Goal: Transaction & Acquisition: Book appointment/travel/reservation

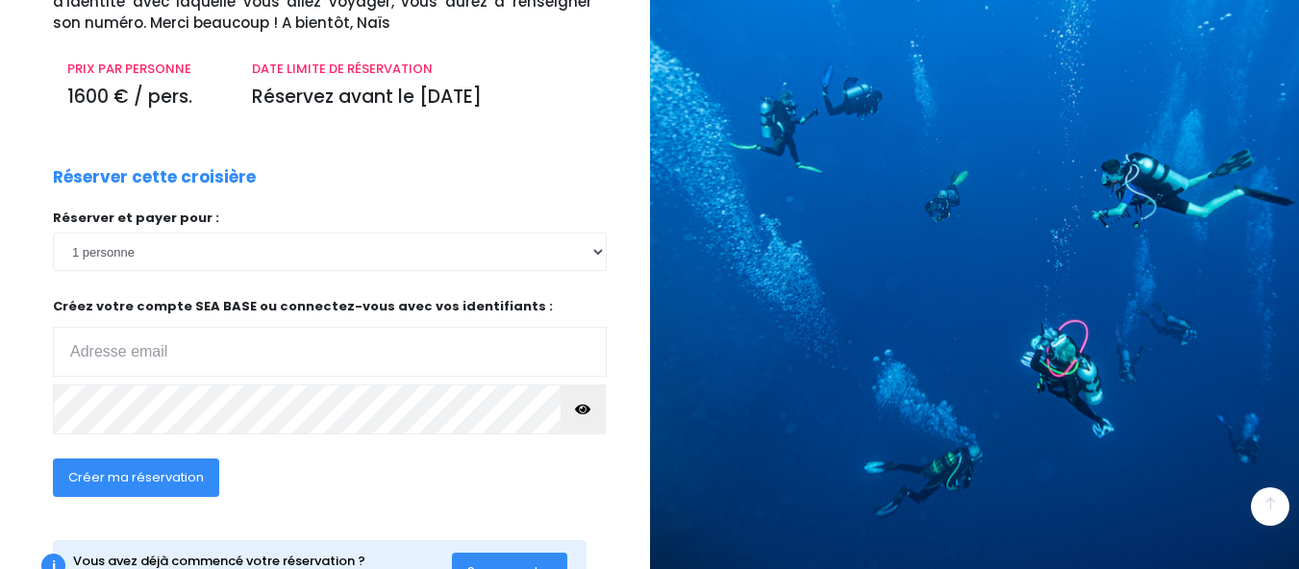
scroll to position [301, 0]
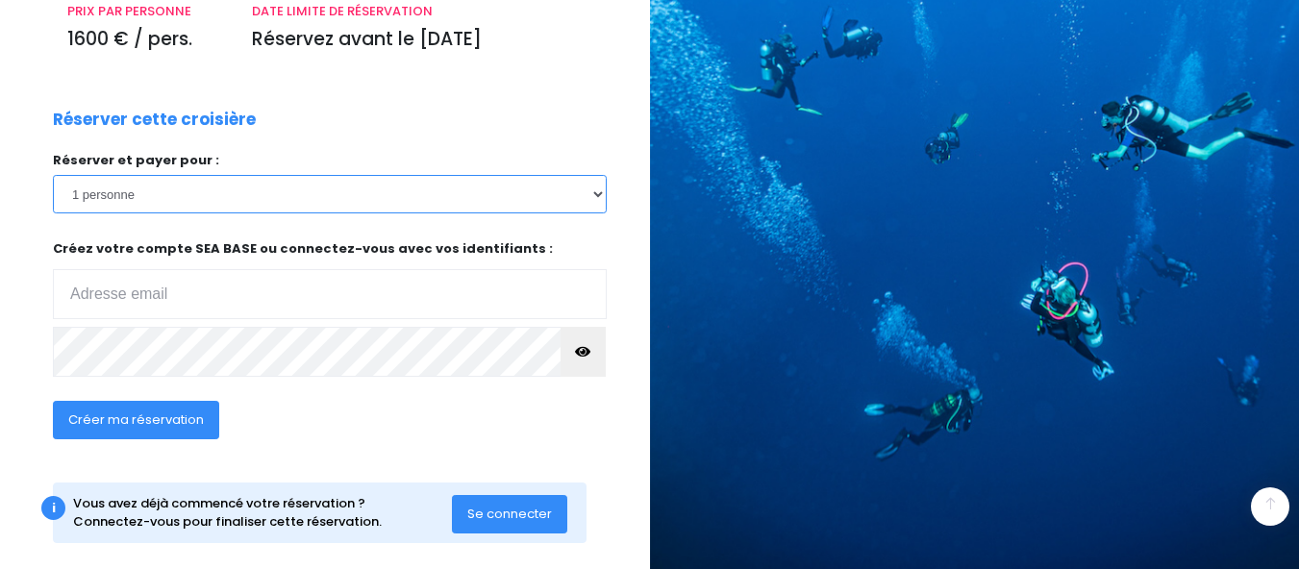
click at [581, 204] on select "1 personne 2 personnes 3 personnes 4 personnes 5 personnes 6 personnes 7 person…" at bounding box center [330, 194] width 554 height 38
select select "2"
click at [53, 175] on select "1 personne 2 personnes 3 personnes 4 personnes 5 personnes 6 personnes 7 person…" at bounding box center [330, 194] width 554 height 38
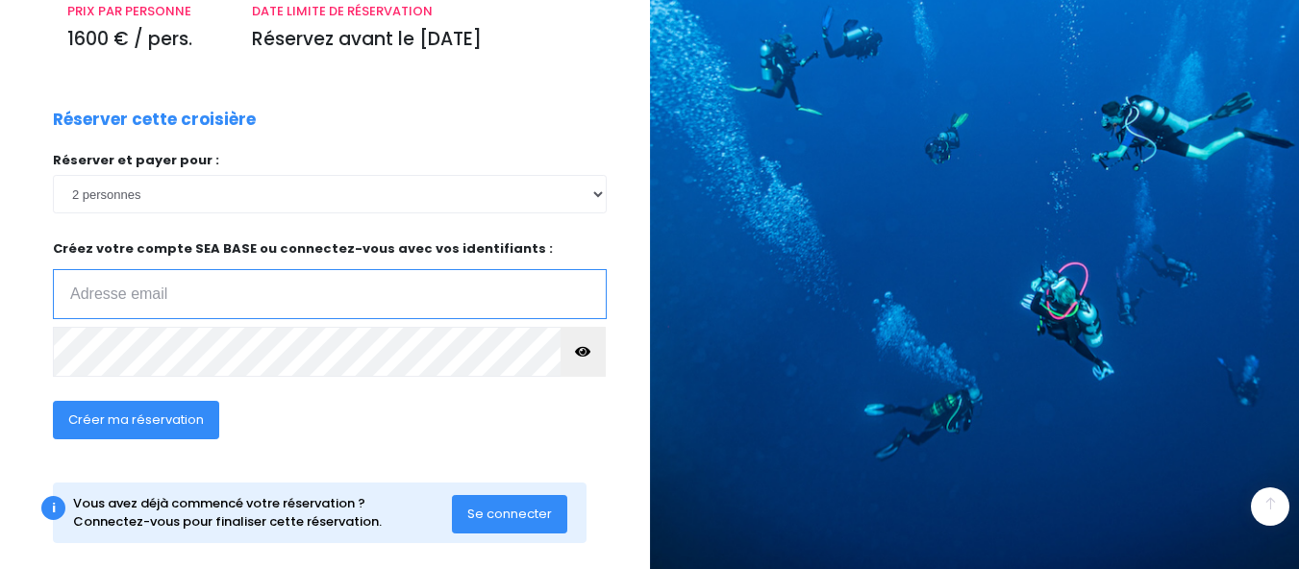
click at [442, 292] on input "email" at bounding box center [330, 294] width 554 height 50
type input "[EMAIL_ADDRESS][DOMAIN_NAME]"
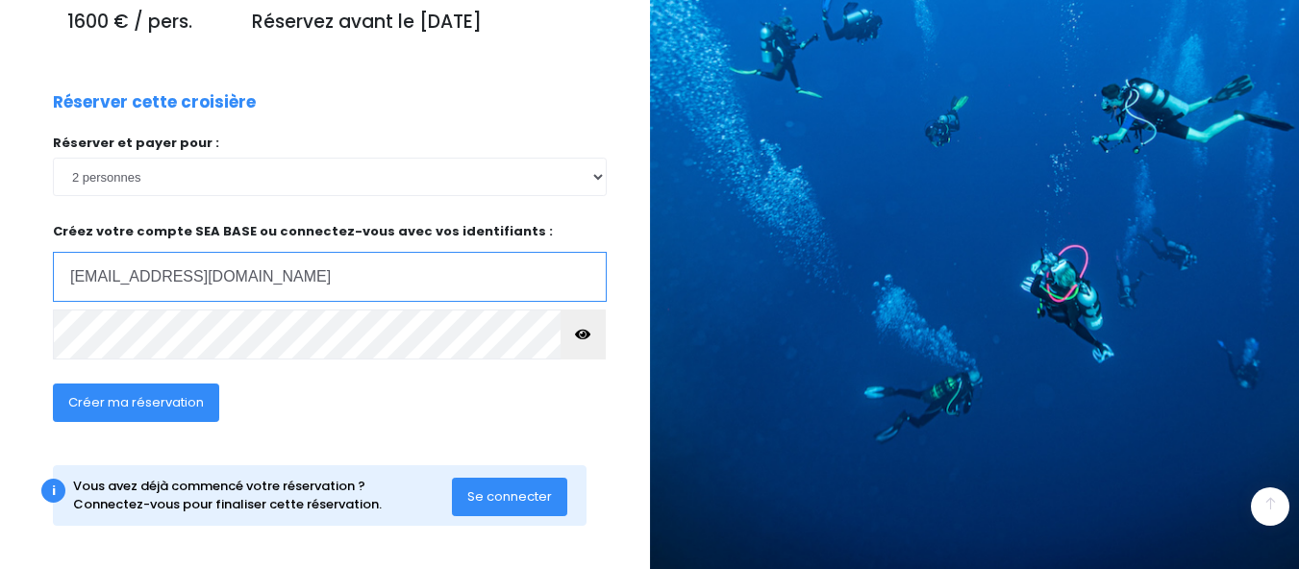
scroll to position [323, 0]
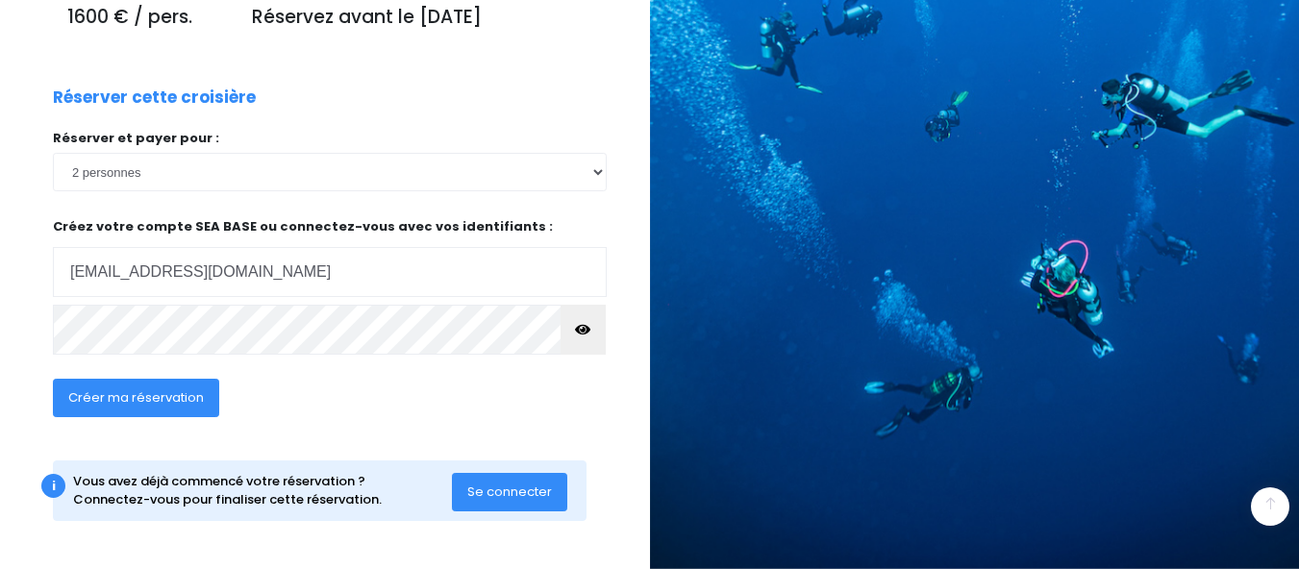
click at [132, 392] on span "Créer ma réservation" at bounding box center [136, 397] width 136 height 18
click at [115, 399] on span "Créer ma réservation" at bounding box center [136, 397] width 136 height 18
click at [589, 330] on icon "button" at bounding box center [582, 330] width 15 height 0
click at [145, 403] on span "Créer ma réservation" at bounding box center [136, 397] width 136 height 18
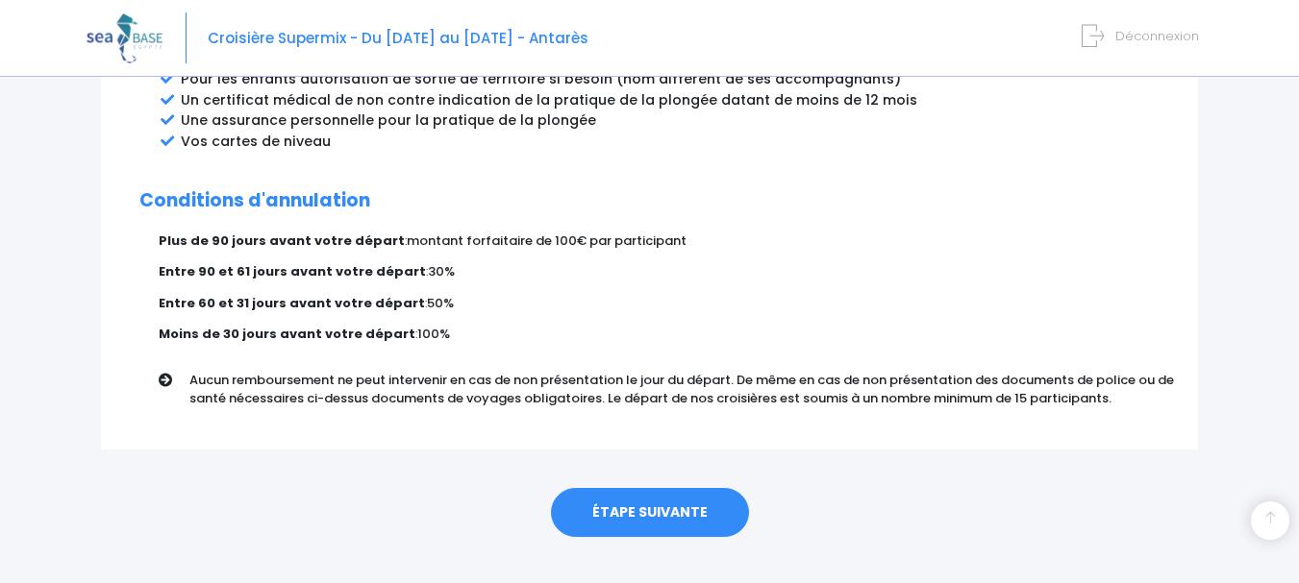
scroll to position [1175, 0]
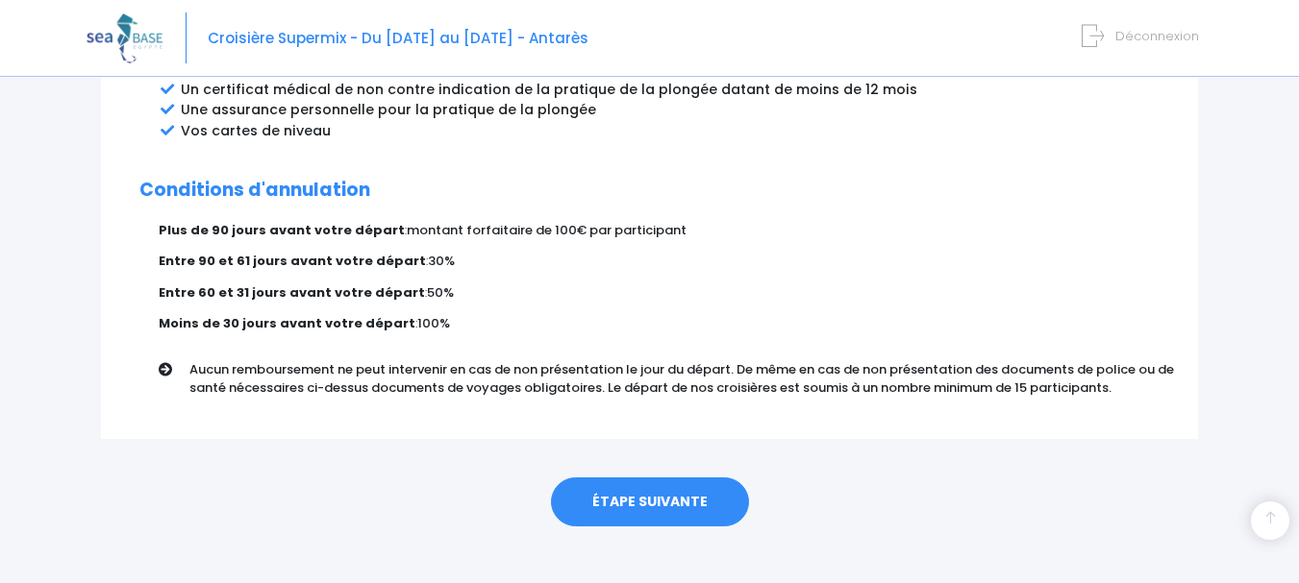
click at [635, 487] on link "ÉTAPE SUIVANTE" at bounding box center [650, 503] width 198 height 50
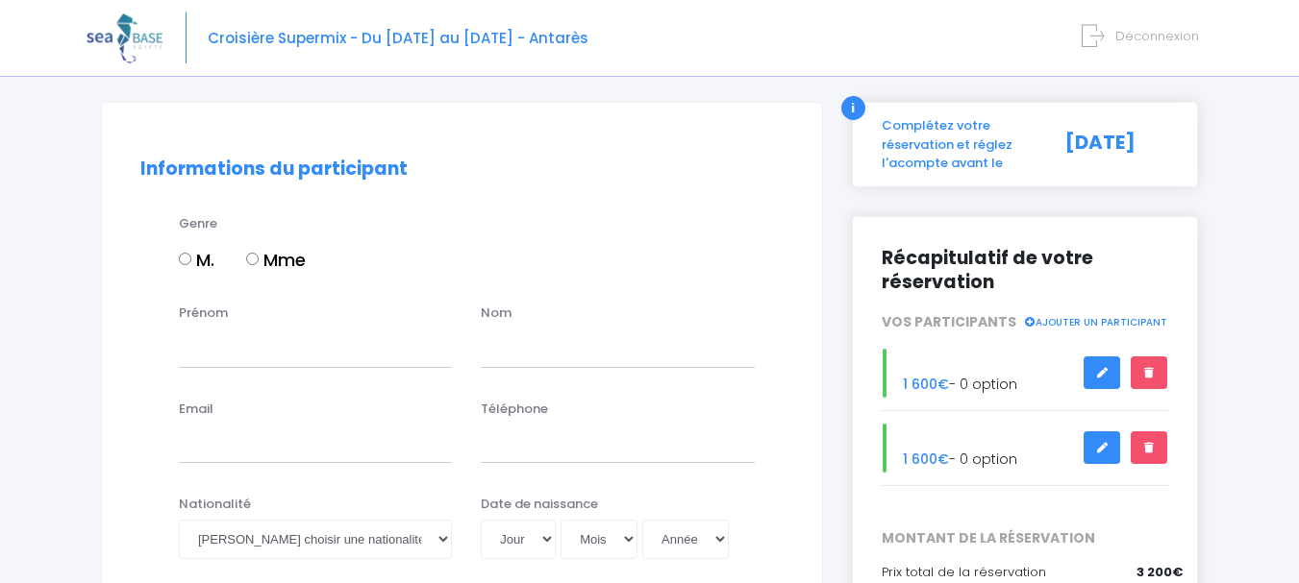
scroll to position [96, 0]
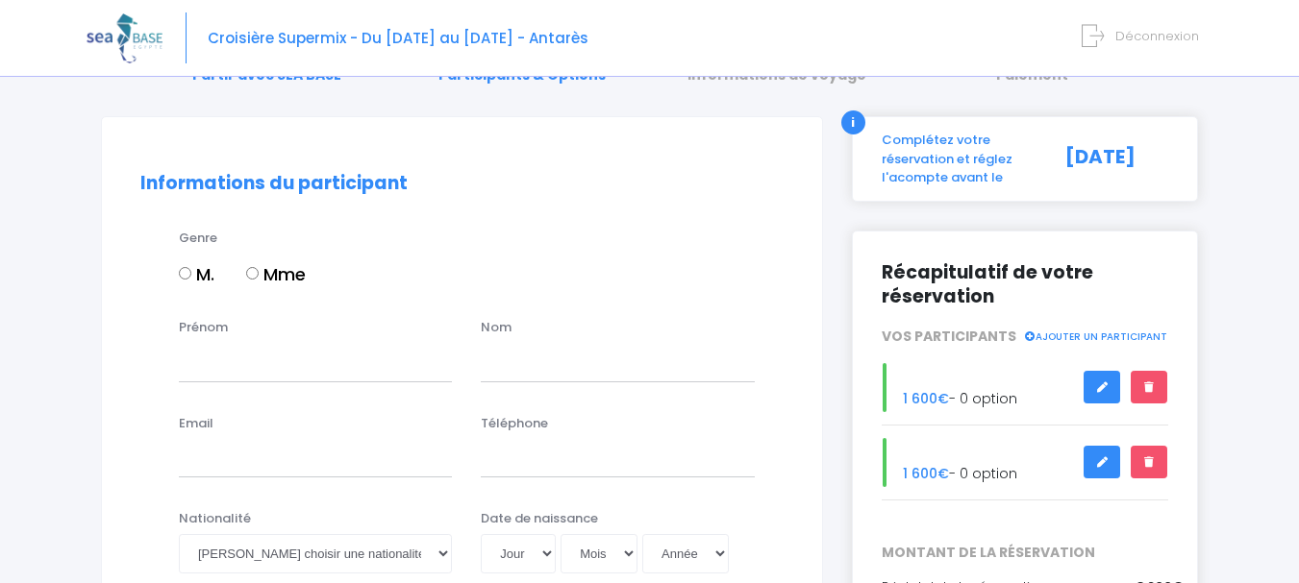
click at [183, 274] on input "M." at bounding box center [185, 273] width 12 height 12
radio input "true"
click at [268, 364] on input "Prénom" at bounding box center [315, 362] width 273 height 38
type input "[PERSON_NAME]"
click at [526, 370] on input "text" at bounding box center [617, 362] width 273 height 38
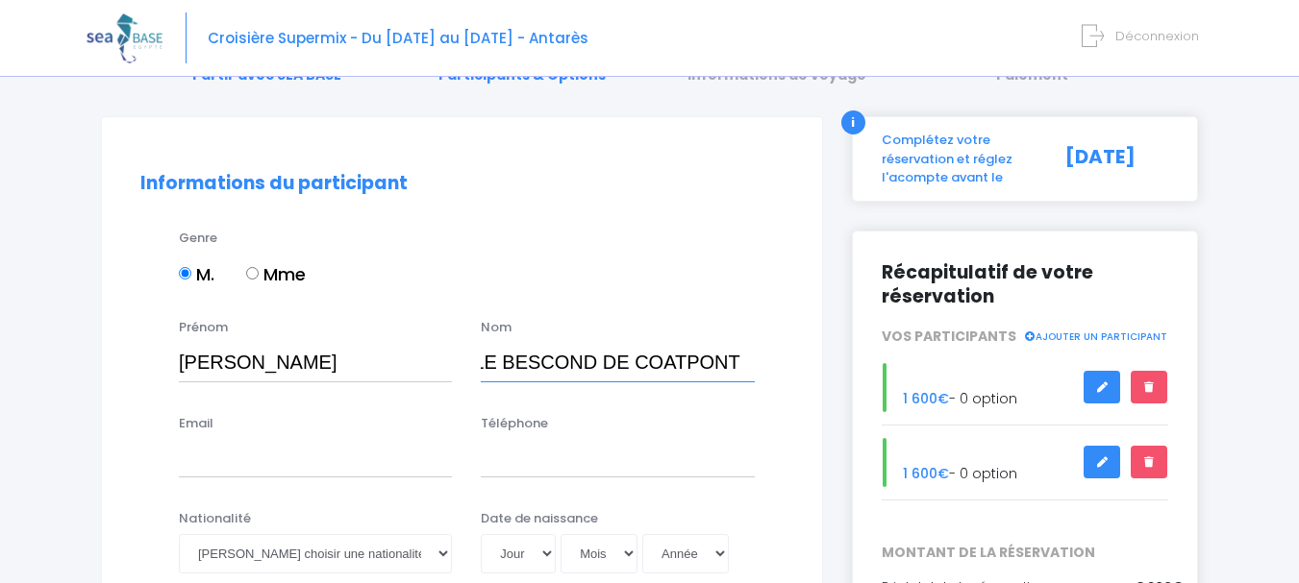
scroll to position [192, 0]
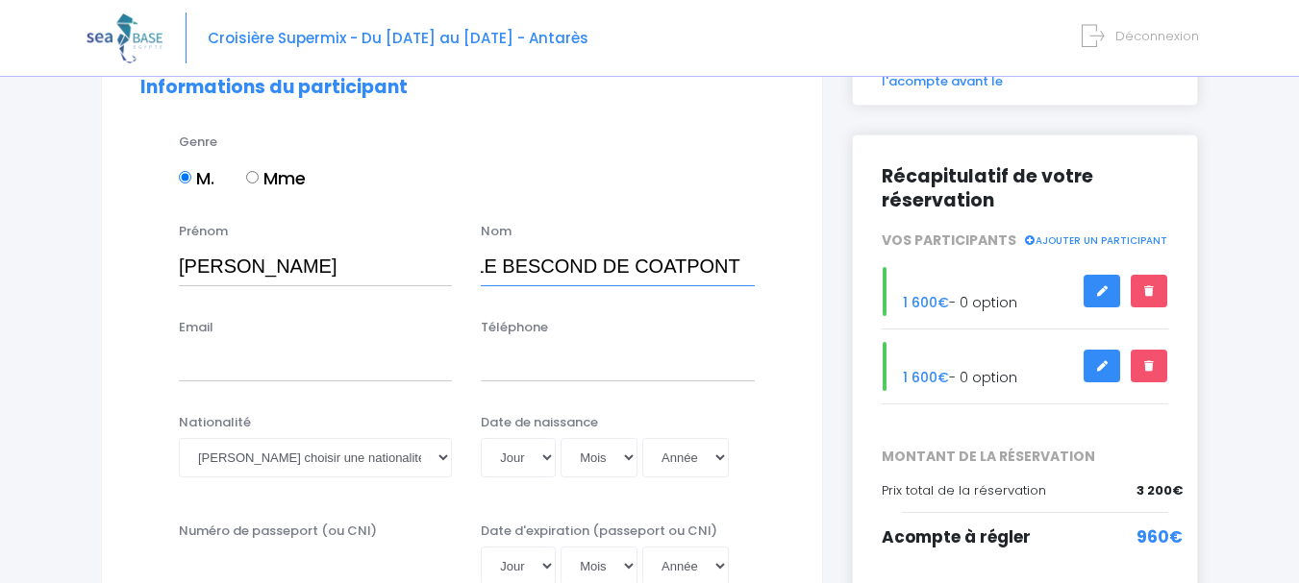
type input "LE BESCOND DE COATPONT"
click at [191, 359] on input "Email" at bounding box center [315, 362] width 273 height 38
type input "[EMAIL_ADDRESS][DOMAIN_NAME]"
type input "0615451593"
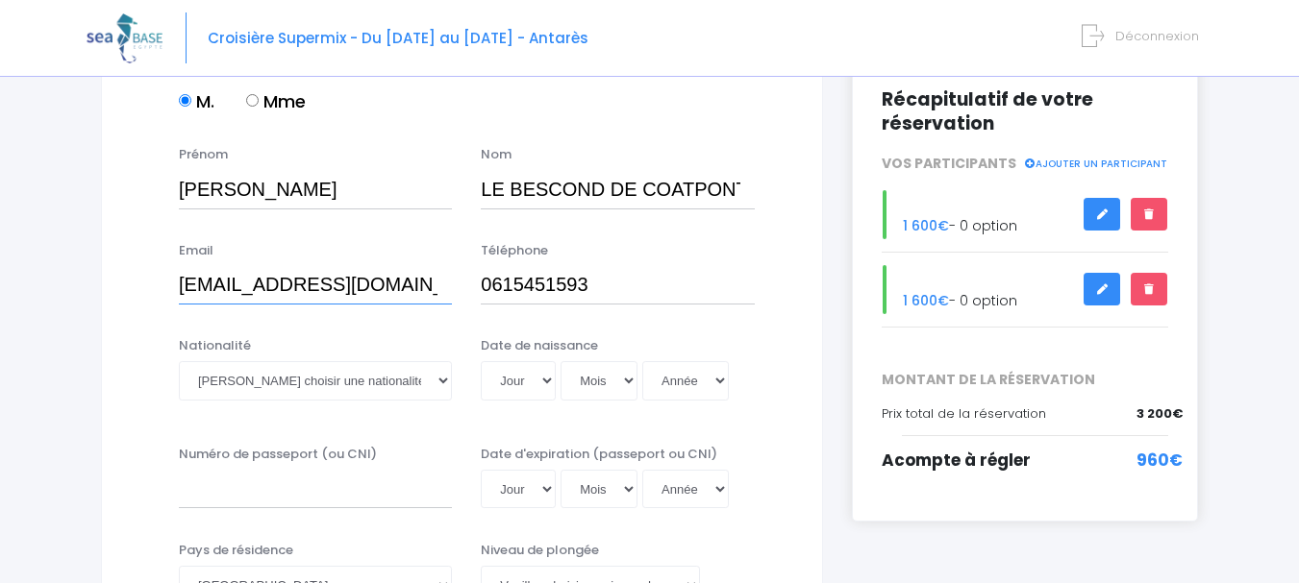
scroll to position [288, 0]
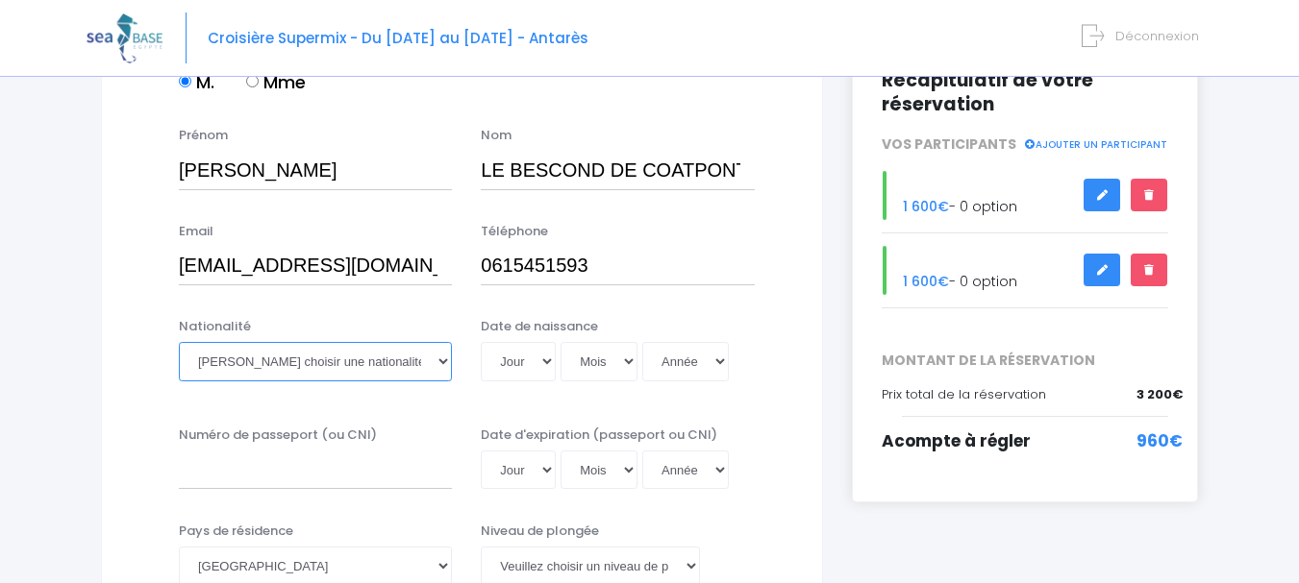
click at [344, 367] on select "Veuillez choisir une nationalité Afghane Albanaise Algerienne Allemande America…" at bounding box center [315, 361] width 273 height 38
select select "Française"
click at [179, 342] on select "Veuillez choisir une nationalité Afghane Albanaise Algerienne Allemande America…" at bounding box center [315, 361] width 273 height 38
click at [545, 369] on select "Jour 01 02 03 04 05 06 07 08 09 10 11 12 13 14 15 16 17 18 19 20 21 22 23 24 25…" at bounding box center [518, 361] width 75 height 38
select select "27"
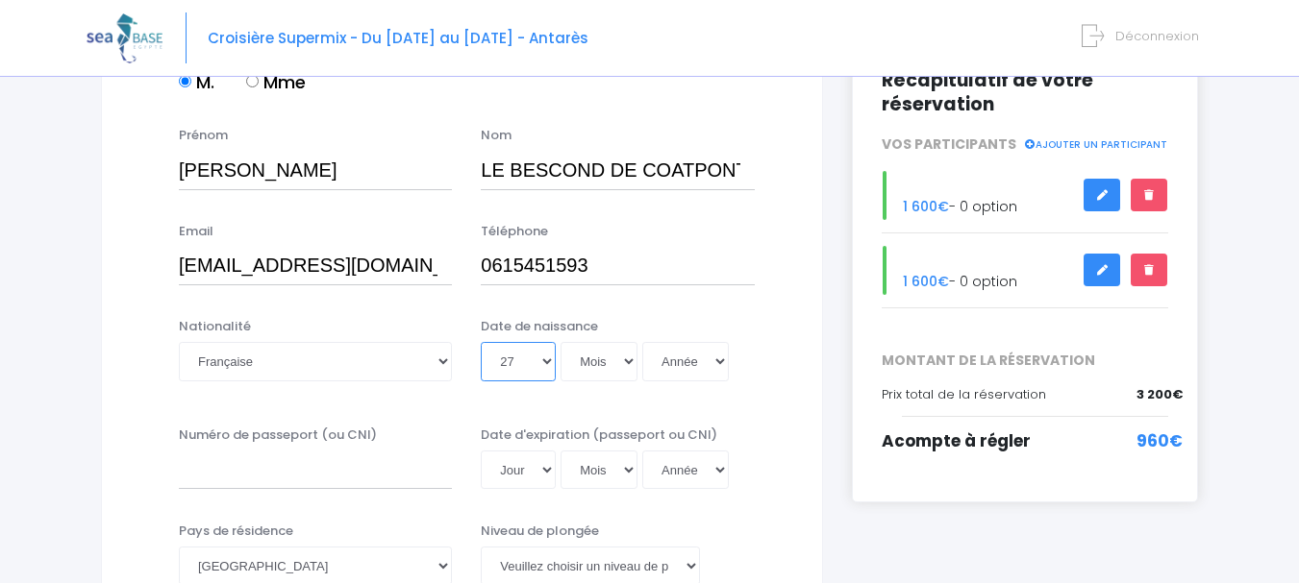
click at [481, 342] on select "Jour 01 02 03 04 05 06 07 08 09 10 11 12 13 14 15 16 17 18 19 20 21 22 23 24 25…" at bounding box center [518, 361] width 75 height 38
click at [615, 369] on select "Mois 01 02 03 04 05 06 07 08 09 10 11 12" at bounding box center [598, 361] width 77 height 38
select select "08"
click at [560, 342] on select "Mois 01 02 03 04 05 06 07 08 09 10 11 12" at bounding box center [598, 361] width 77 height 38
click at [703, 368] on select "Année 2045 2044 2043 2042 2041 2040 2039 2038 2037 2036 2035 2034 2033 2032 203…" at bounding box center [685, 361] width 87 height 38
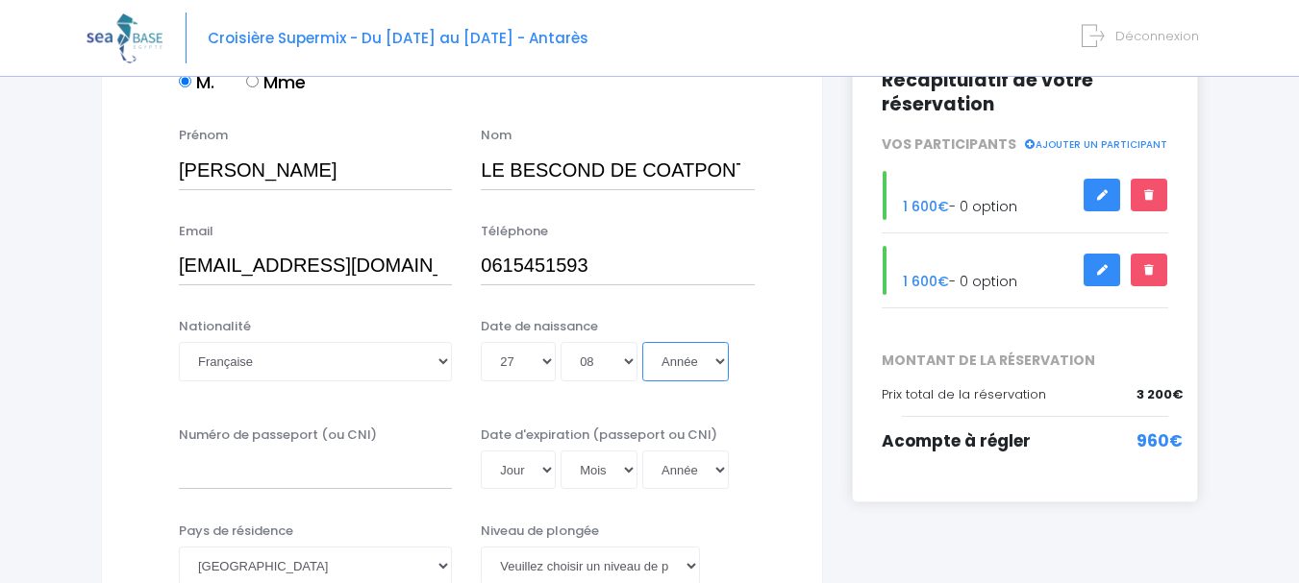
click at [696, 367] on select "Année 2045 2044 2043 2042 2041 2040 2039 2038 2037 2036 2035 2034 2033 2032 203…" at bounding box center [685, 361] width 87 height 38
select select "1973"
click at [642, 342] on select "Année 2045 2044 2043 2042 2041 2040 2039 2038 2037 2036 2035 2034 2033 2032 203…" at bounding box center [685, 361] width 87 height 38
type input "1973-08-27"
click at [236, 471] on input "Numéro de passeport (ou CNI)" at bounding box center [315, 470] width 273 height 38
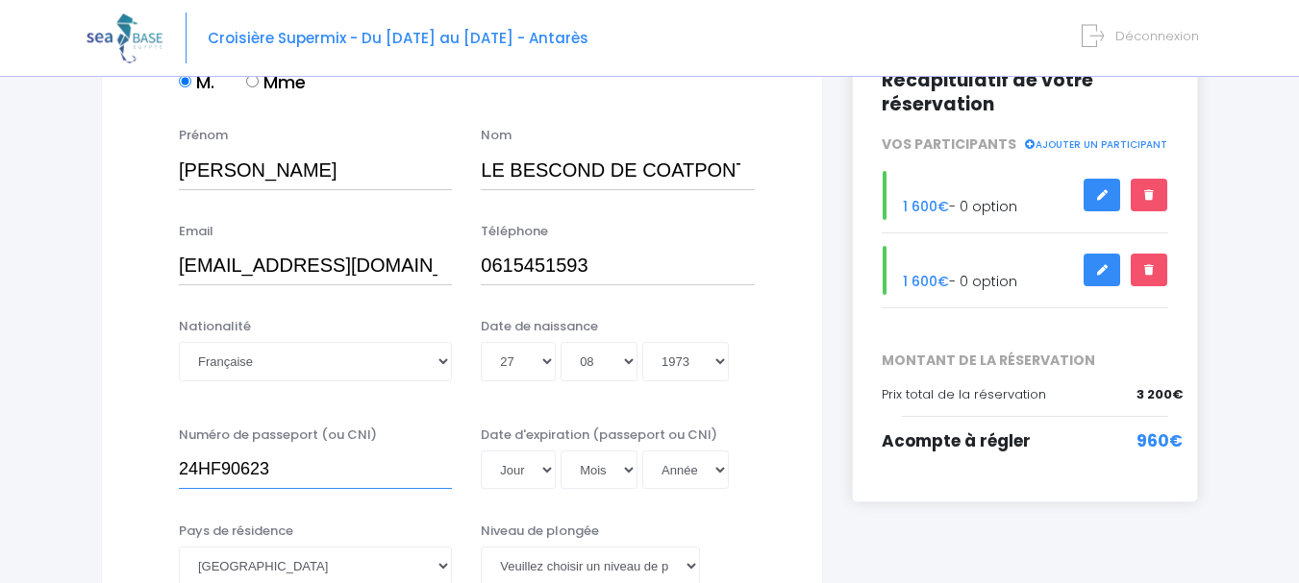
type input "24HF90623"
click at [546, 477] on select "Jour 01 02 03 04 05 06 07 08 09 10 11 12 13 14 15 16 17 18 19 20 21 22 23 24 25…" at bounding box center [518, 470] width 75 height 38
select select "22"
click at [481, 451] on select "Jour 01 02 03 04 05 06 07 08 09 10 11 12 13 14 15 16 17 18 19 20 21 22 23 24 25…" at bounding box center [518, 470] width 75 height 38
click at [620, 465] on select "Mois 01 02 03 04 05 06 07 08 09 10 11 12" at bounding box center [598, 470] width 77 height 38
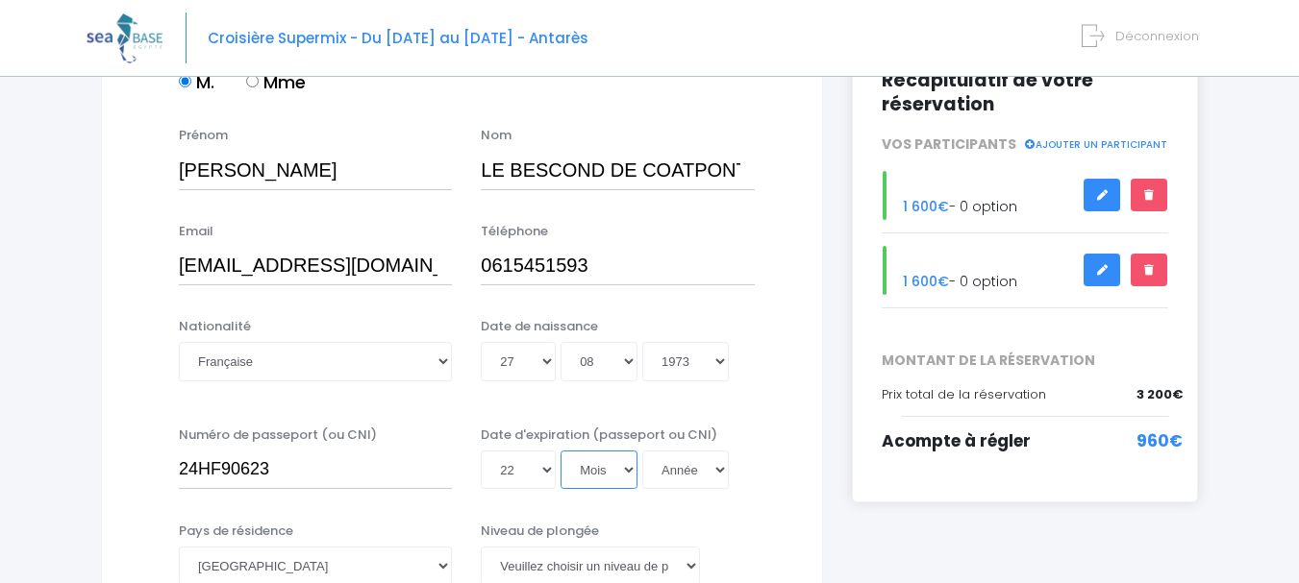
select select "09"
click at [560, 451] on select "Mois 01 02 03 04 05 06 07 08 09 10 11 12" at bounding box center [598, 470] width 77 height 38
click at [707, 477] on select "Année 2045 2044 2043 2042 2041 2040 2039 2038 2037 2036 2035 2034 2033 2032 203…" at bounding box center [685, 470] width 87 height 38
select select "2034"
click at [642, 451] on select "Année 2045 2044 2043 2042 2041 2040 2039 2038 2037 2036 2035 2034 2033 2032 203…" at bounding box center [685, 470] width 87 height 38
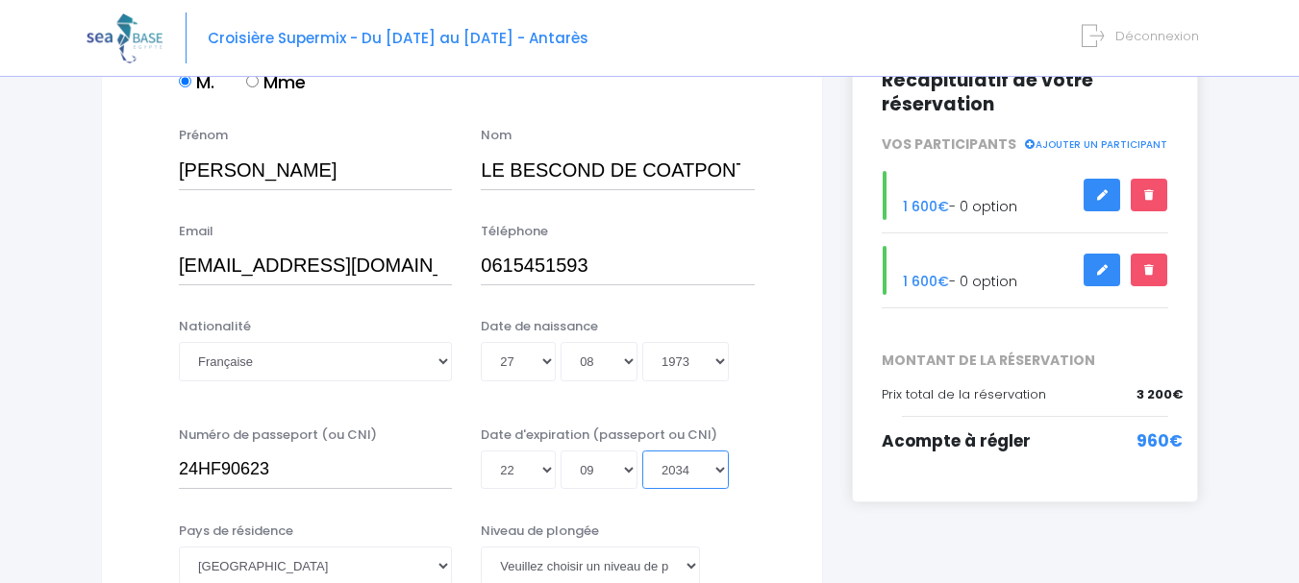
type input "2034-09-22"
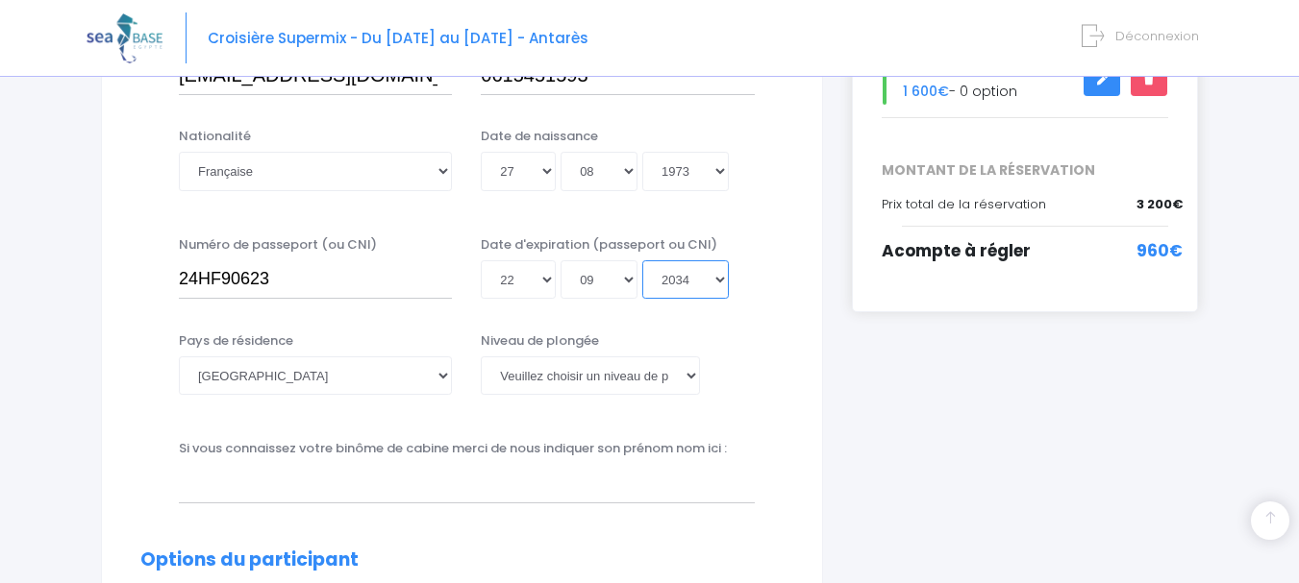
scroll to position [481, 0]
click at [574, 370] on select "Veuillez choisir un niveau de plongée Non plongeur Junior OW diver Adventure OW…" at bounding box center [590, 374] width 218 height 38
select select "PADI Dive Master"
click at [481, 355] on select "Veuillez choisir un niveau de plongée Non plongeur Junior OW diver Adventure OW…" at bounding box center [590, 374] width 218 height 38
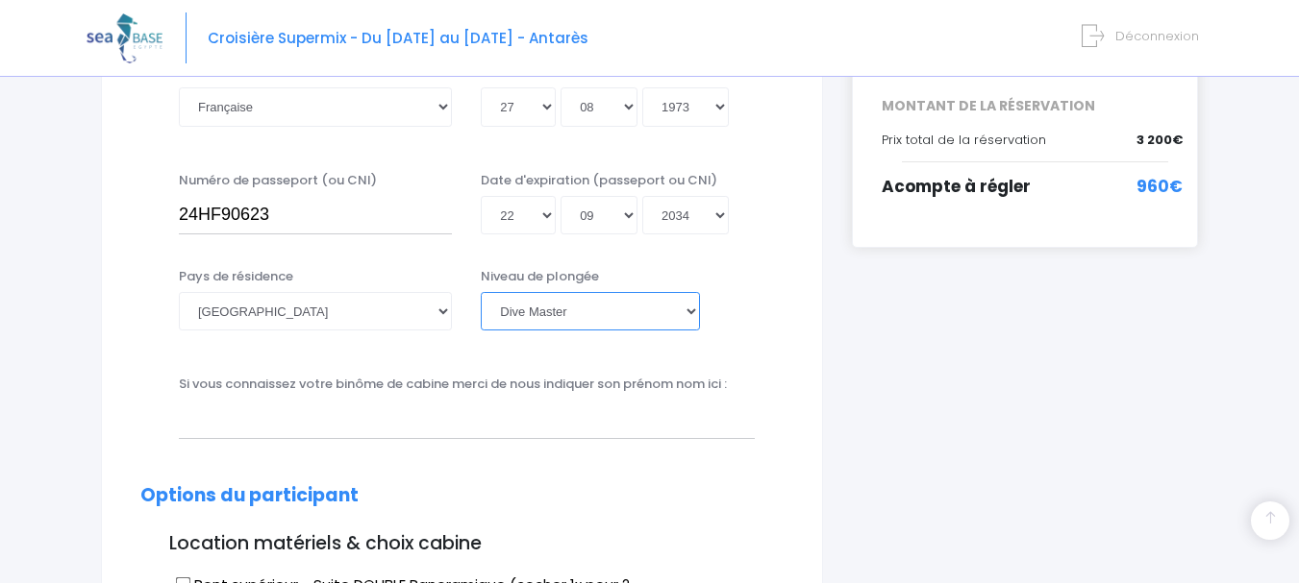
scroll to position [577, 0]
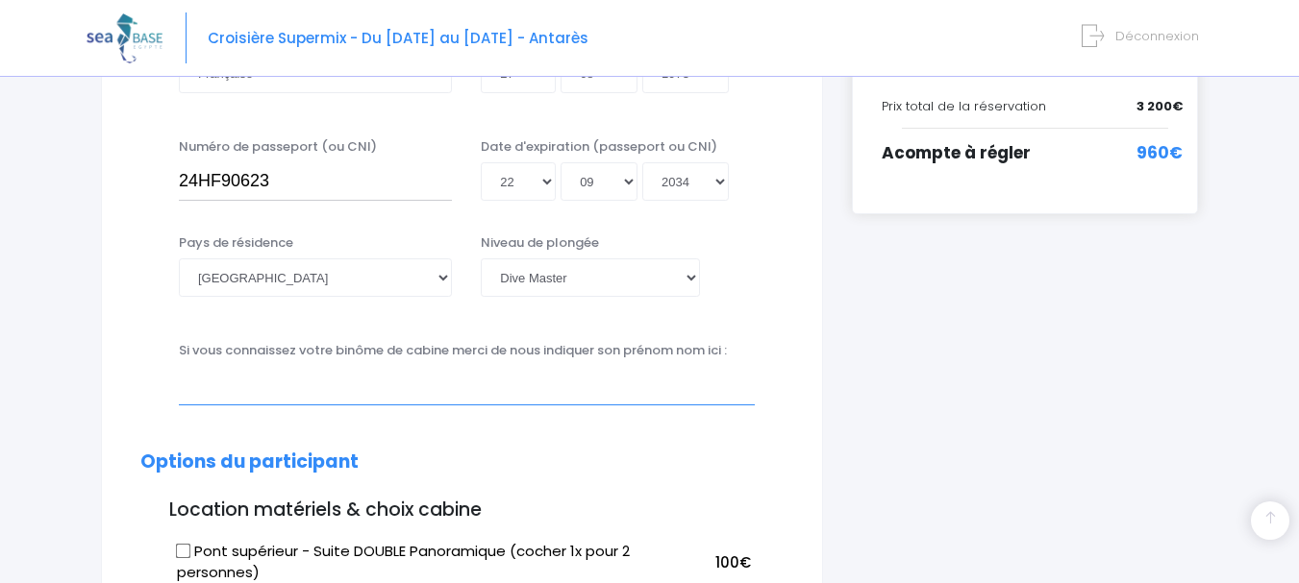
click at [293, 388] on input "text" at bounding box center [467, 385] width 576 height 38
click at [234, 382] on input "Eric VGNY" at bounding box center [467, 385] width 576 height 38
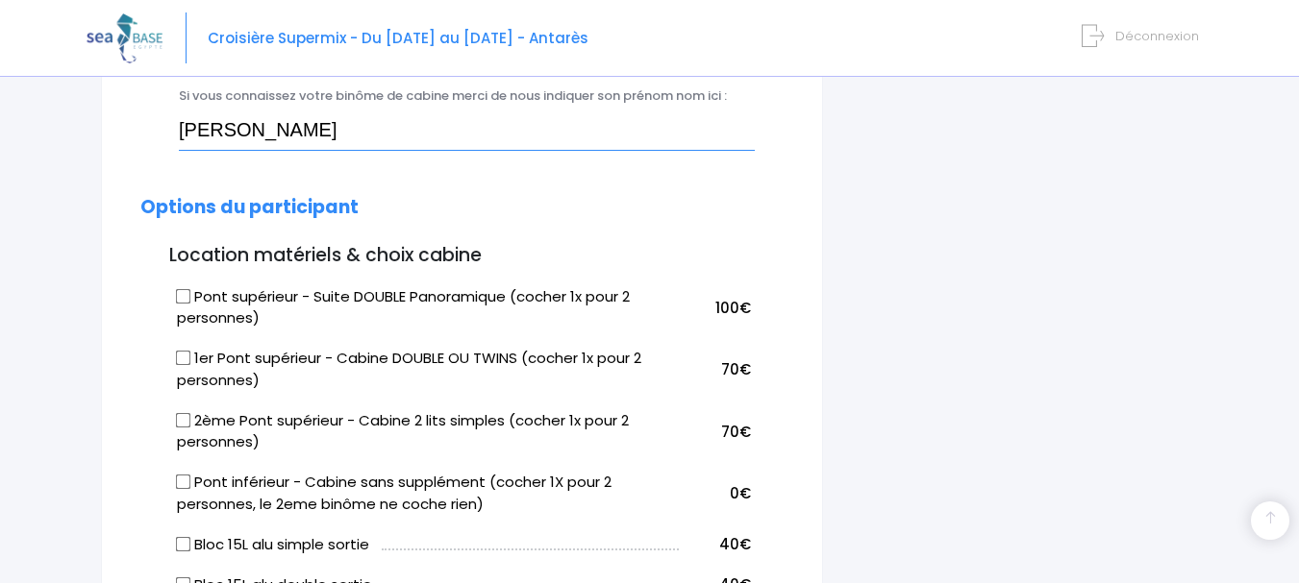
scroll to position [865, 0]
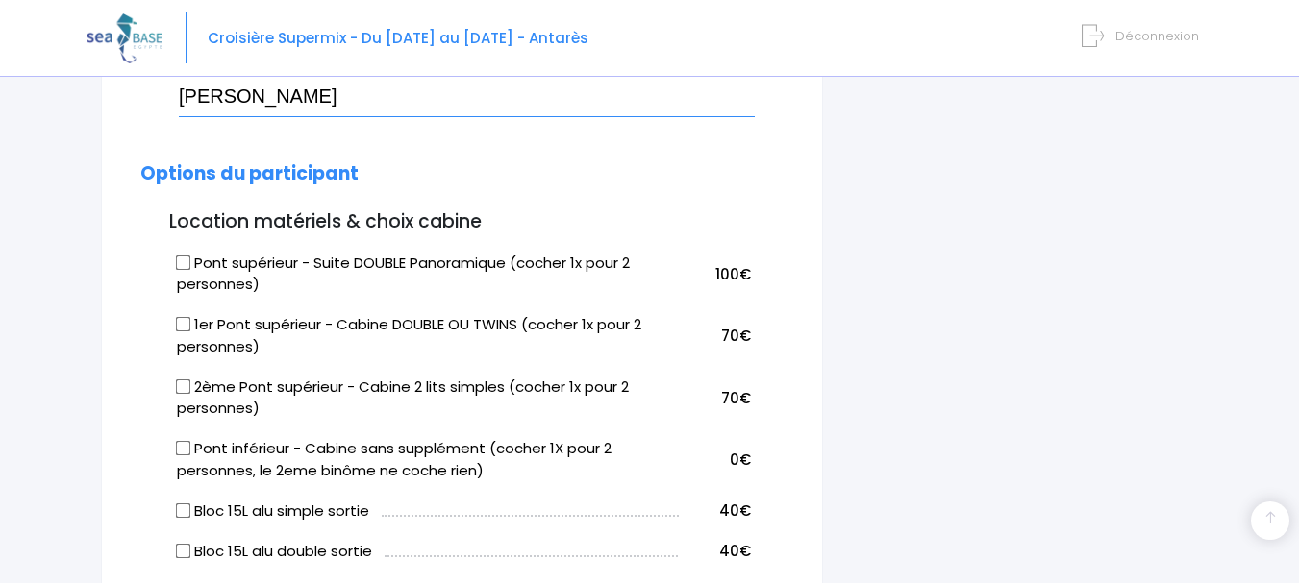
type input "[PERSON_NAME]"
click at [185, 322] on input "1er Pont supérieur - Cabine DOUBLE OU TWINS (cocher 1x pour 2 personnes)" at bounding box center [183, 324] width 15 height 15
checkbox input "true"
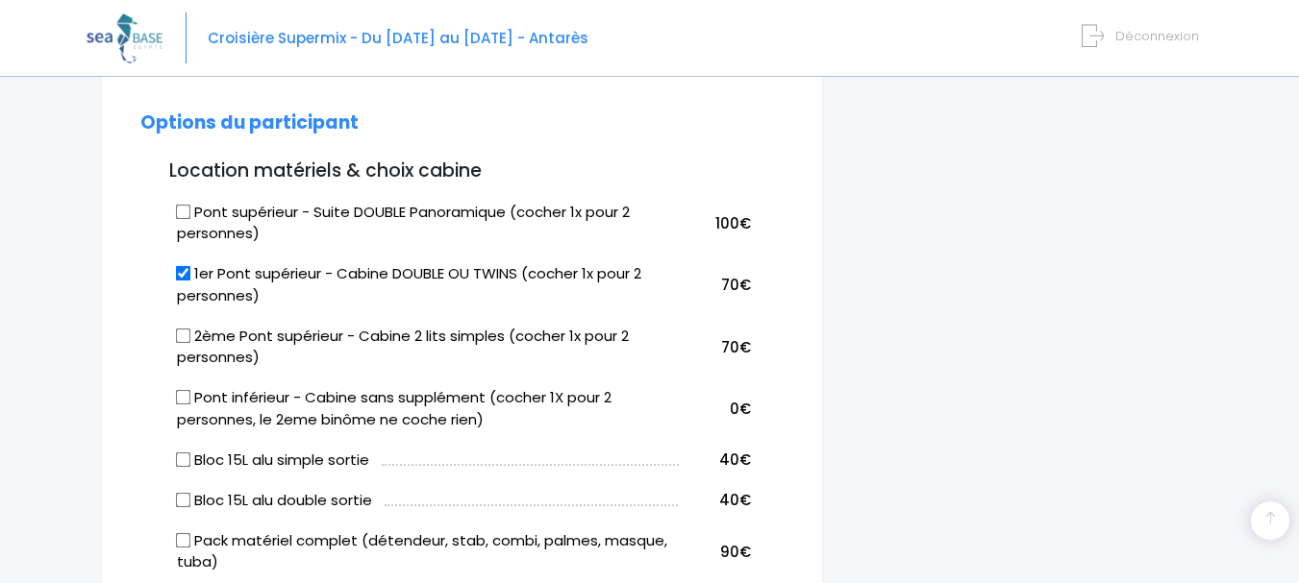
scroll to position [961, 0]
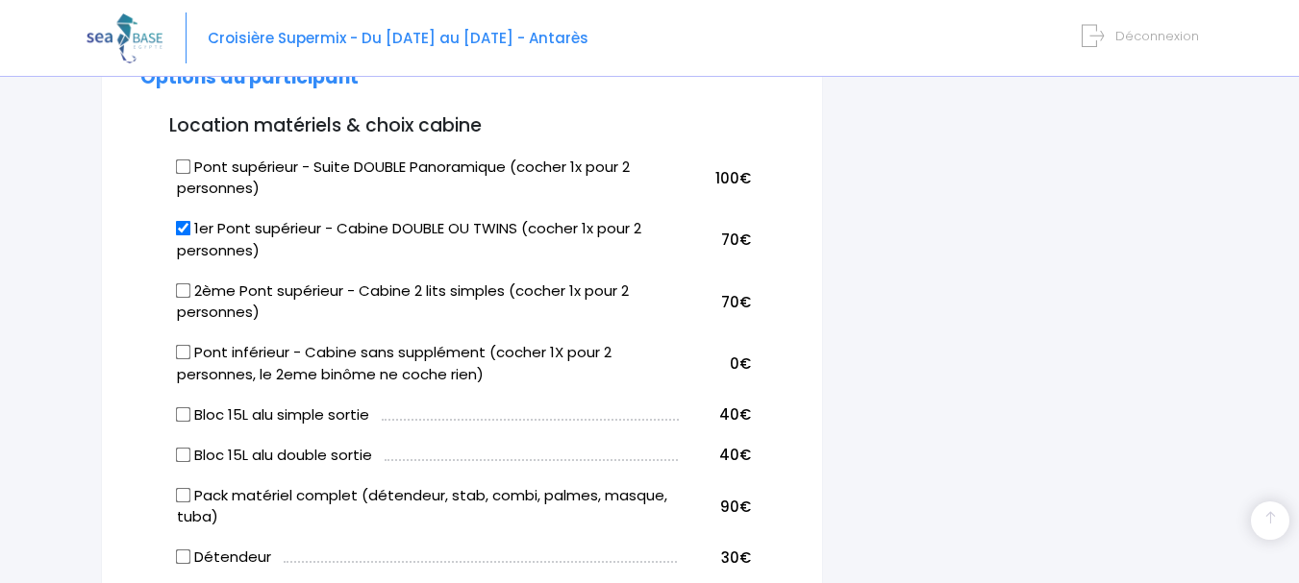
click at [183, 292] on input "2ème Pont supérieur - Cabine 2 lits simples (cocher 1x pour 2 personnes)" at bounding box center [183, 290] width 15 height 15
checkbox input "true"
click at [186, 233] on input "1er Pont supérieur - Cabine DOUBLE OU TWINS (cocher 1x pour 2 personnes)" at bounding box center [183, 228] width 15 height 15
checkbox input "false"
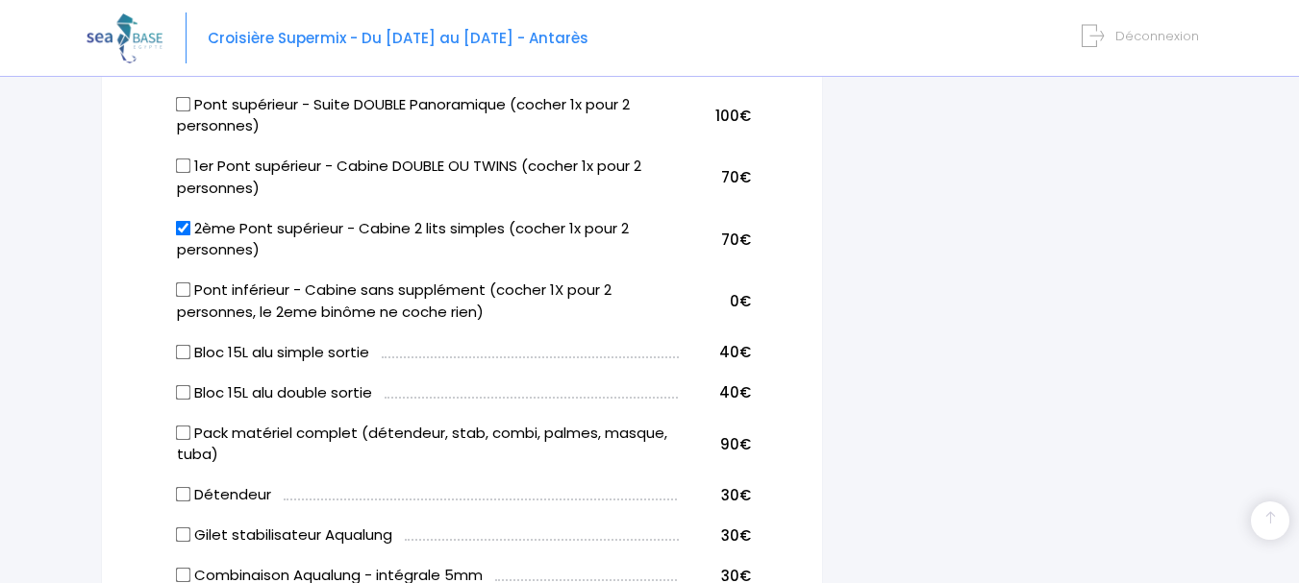
scroll to position [1057, 0]
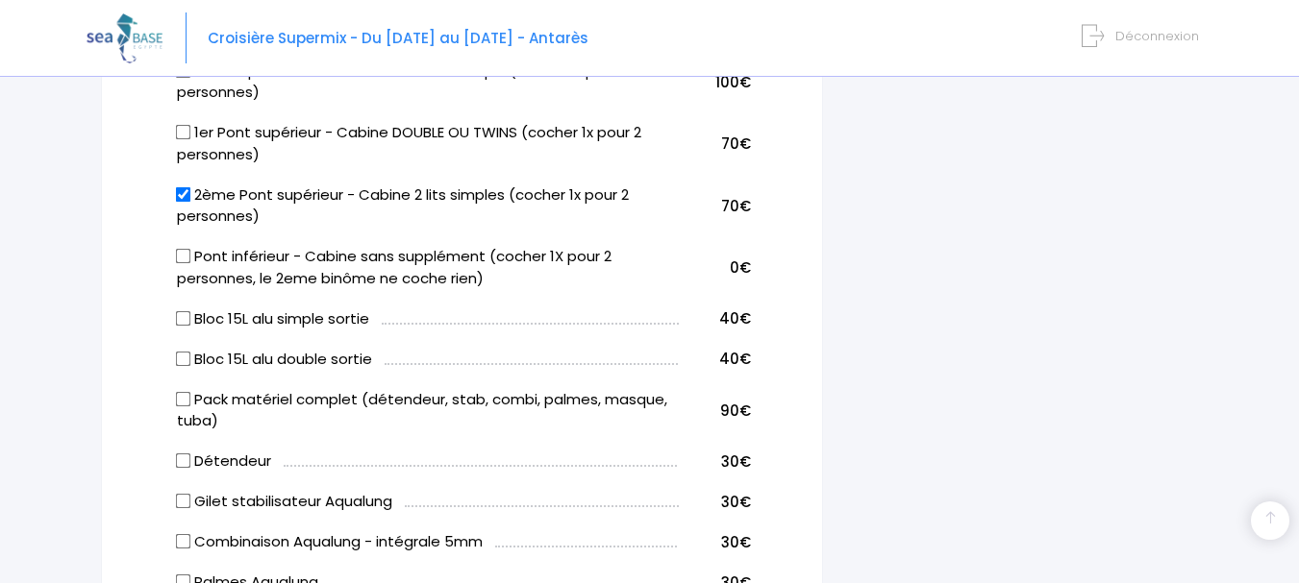
click at [181, 318] on input "Bloc 15L alu simple sortie" at bounding box center [183, 317] width 15 height 15
checkbox input "true"
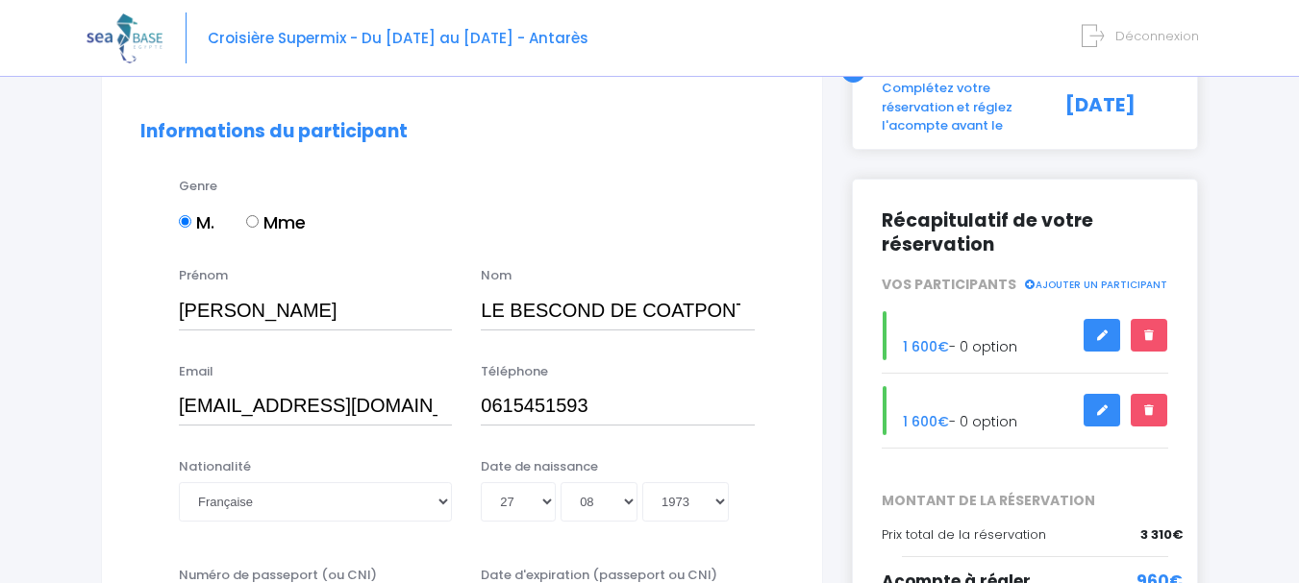
scroll to position [288, 0]
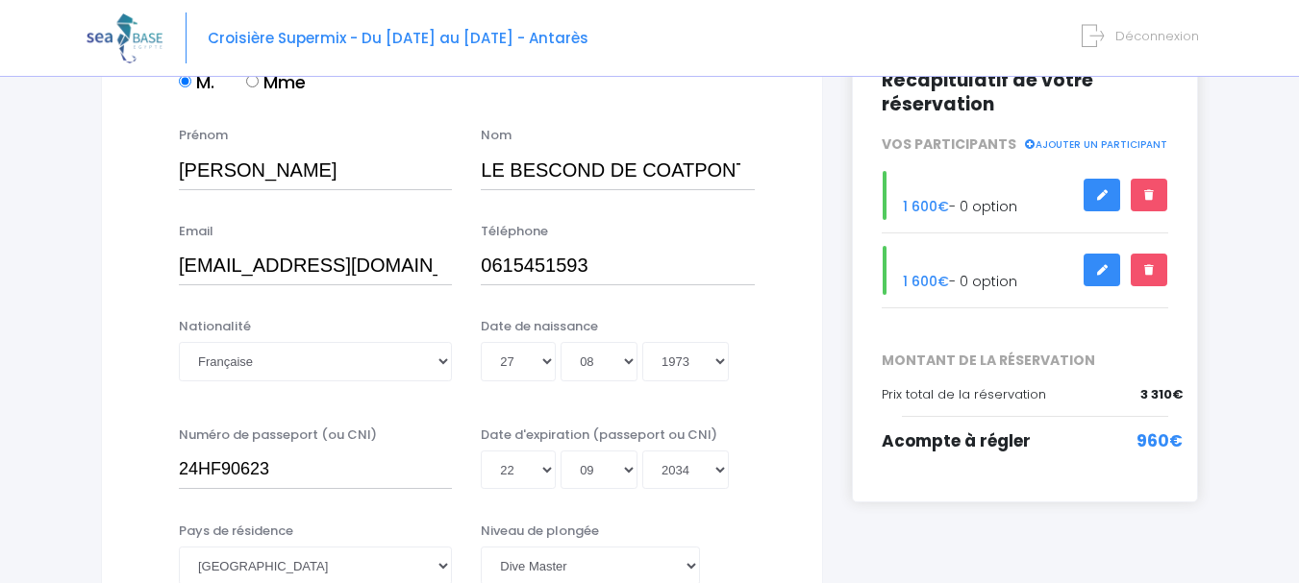
click at [1035, 143] on icon at bounding box center [1029, 144] width 12 height 10
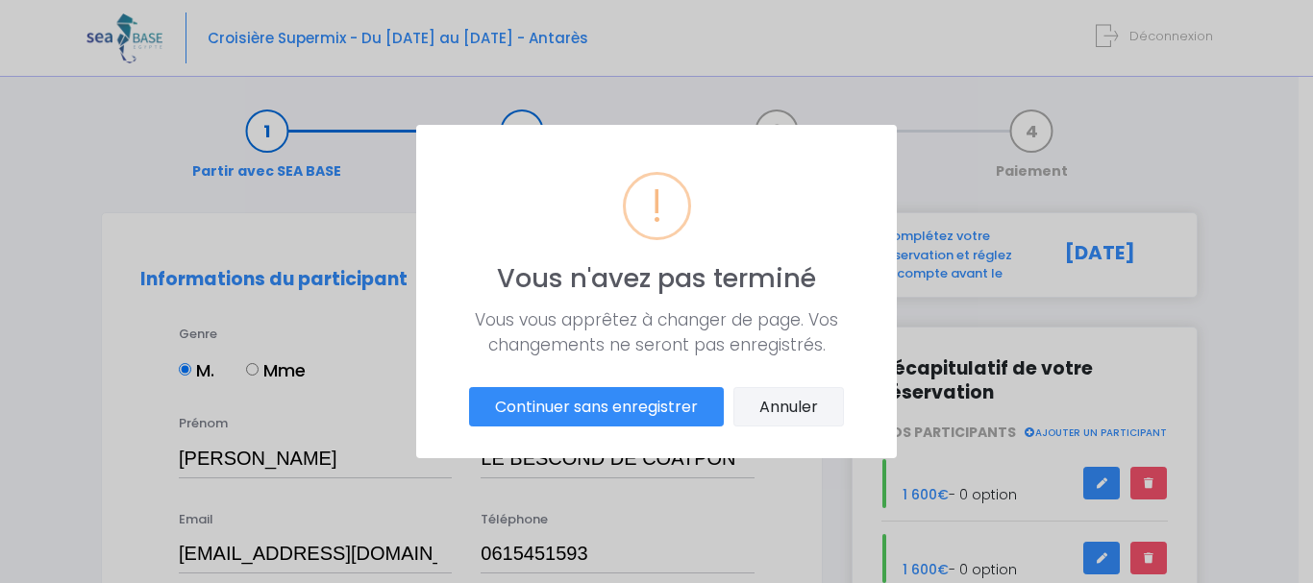
click at [782, 403] on button "Annuler" at bounding box center [788, 407] width 111 height 40
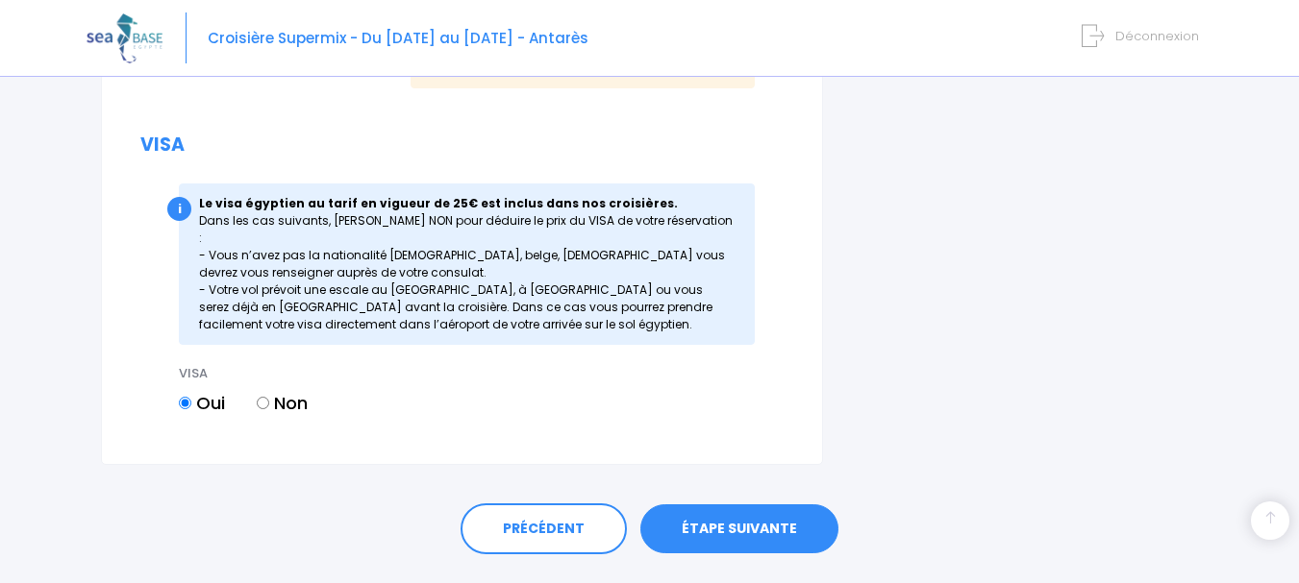
scroll to position [2379, 0]
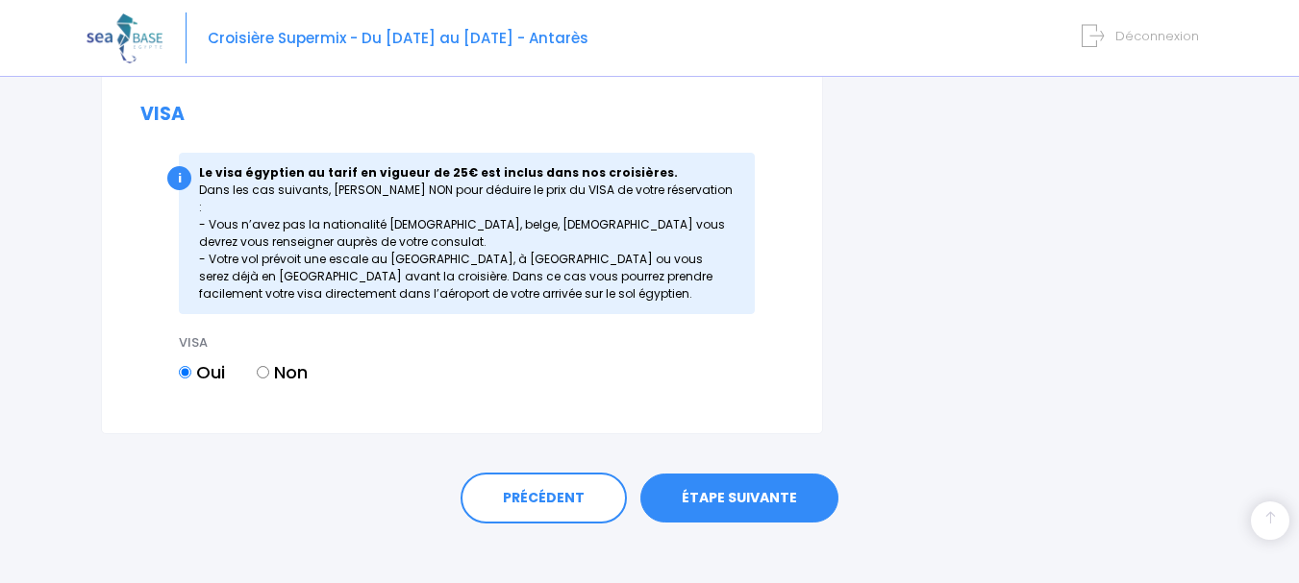
click at [713, 482] on link "ÉTAPE SUIVANTE" at bounding box center [739, 499] width 198 height 50
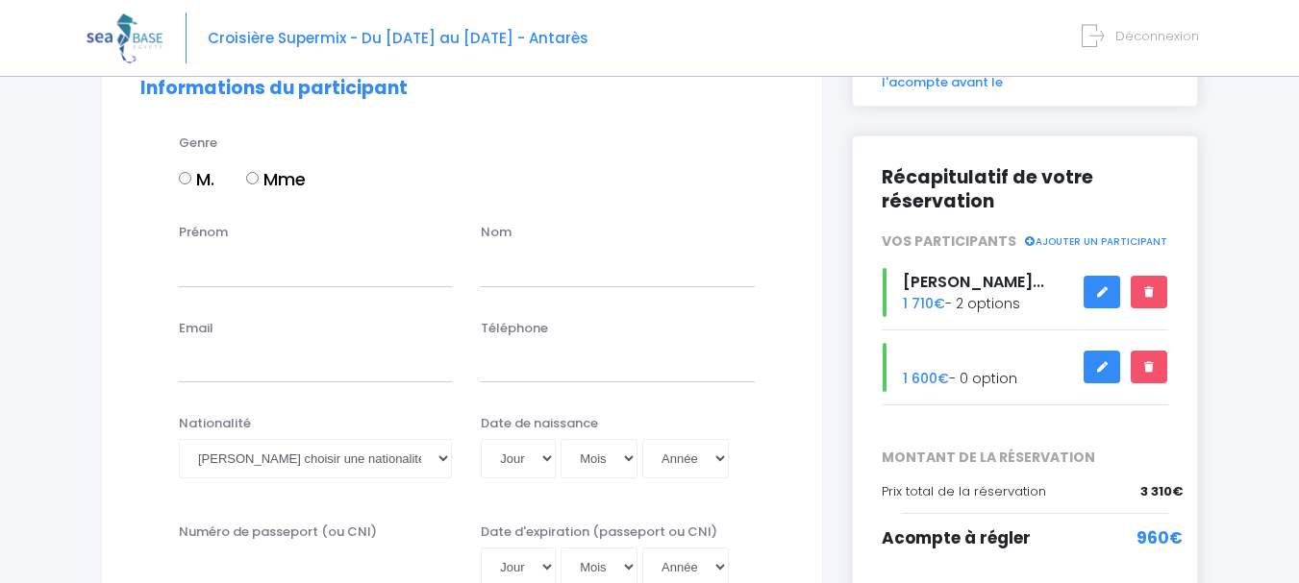
scroll to position [192, 0]
click at [186, 179] on input "M." at bounding box center [185, 177] width 12 height 12
radio input "true"
click at [252, 274] on input "Prénom" at bounding box center [315, 266] width 273 height 38
type input "[PERSON_NAME]"
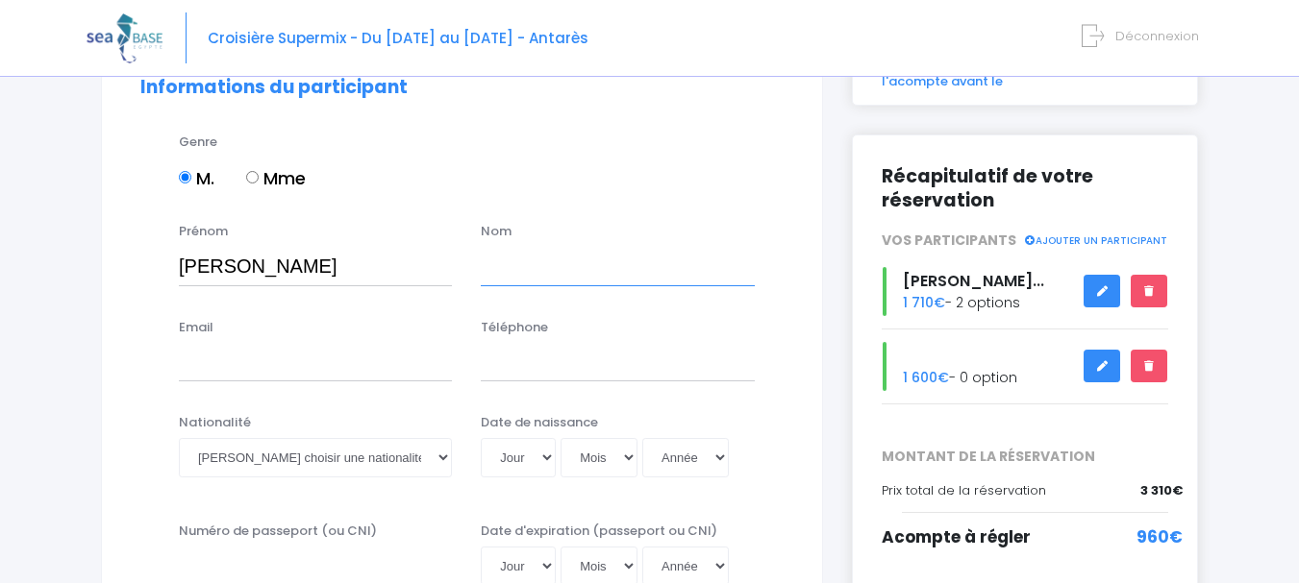
click at [527, 280] on input "text" at bounding box center [617, 266] width 273 height 38
type input "VIGNY"
click at [291, 373] on input "Email" at bounding box center [315, 362] width 273 height 38
type input "vigny-eric@orange.fr"
click at [526, 355] on input "Téléphone" at bounding box center [617, 362] width 273 height 38
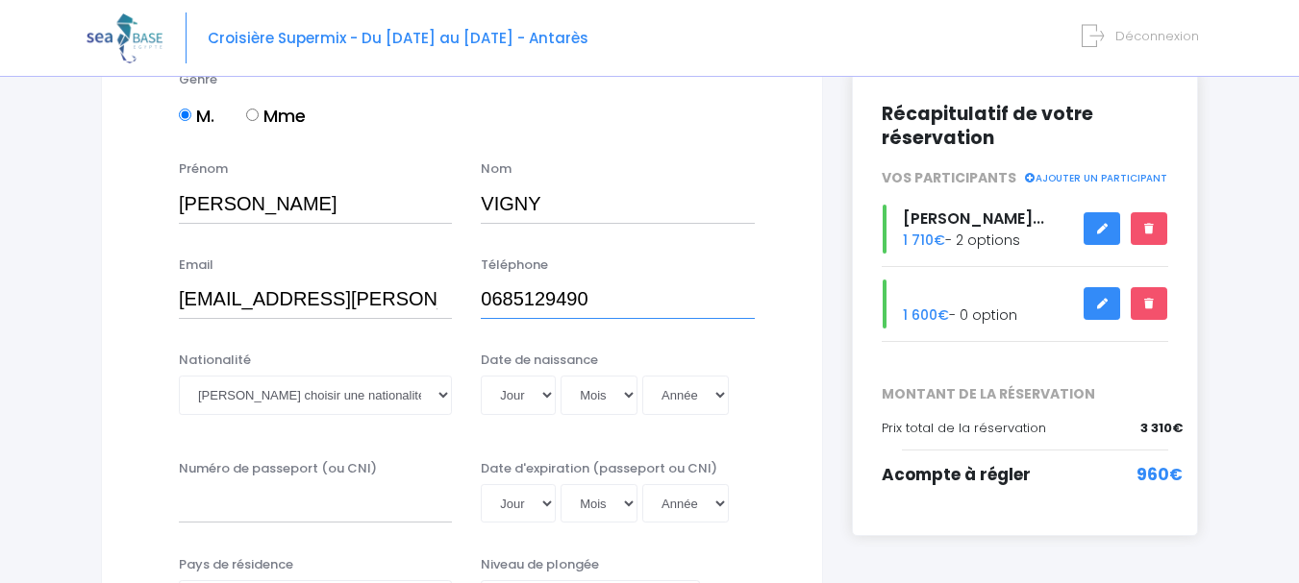
scroll to position [288, 0]
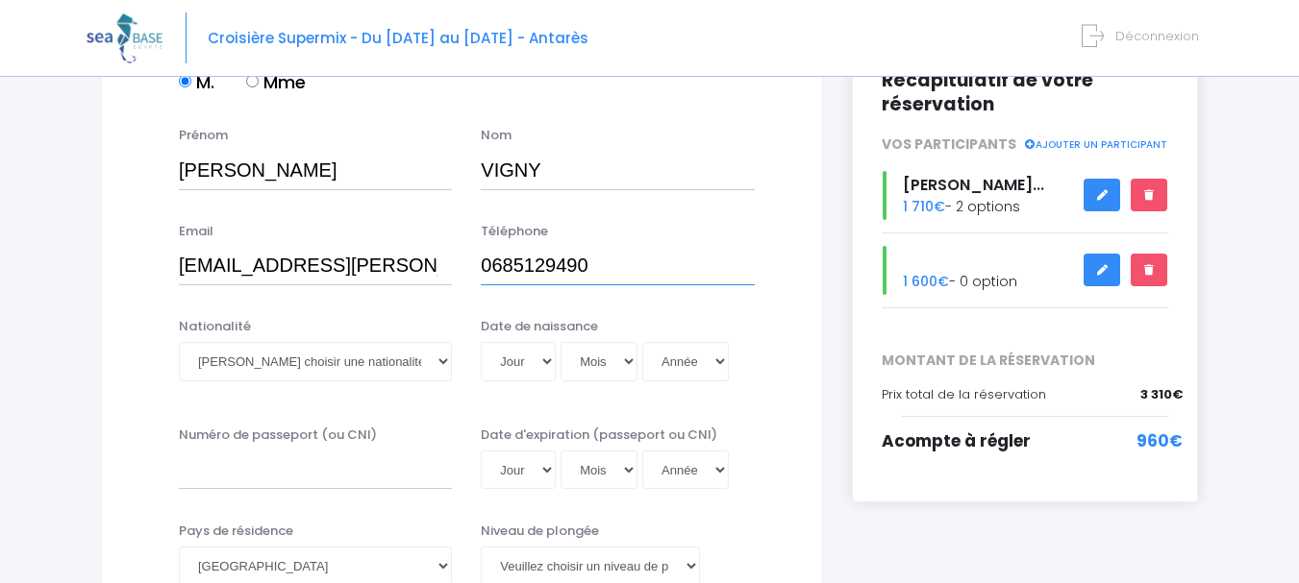
type input "0685129490"
click at [374, 366] on select "Veuillez choisir une nationalité Afghane Albanaise Algerienne Allemande America…" at bounding box center [315, 361] width 273 height 38
select select "Française"
click at [179, 342] on select "Veuillez choisir une nationalité Afghane Albanaise Algerienne Allemande America…" at bounding box center [315, 361] width 273 height 38
click at [534, 368] on select "Jour 01 02 03 04 05 06 07 08 09 10 11 12 13 14 15 16 17 18 19 20 21 22 23 24 25…" at bounding box center [518, 361] width 75 height 38
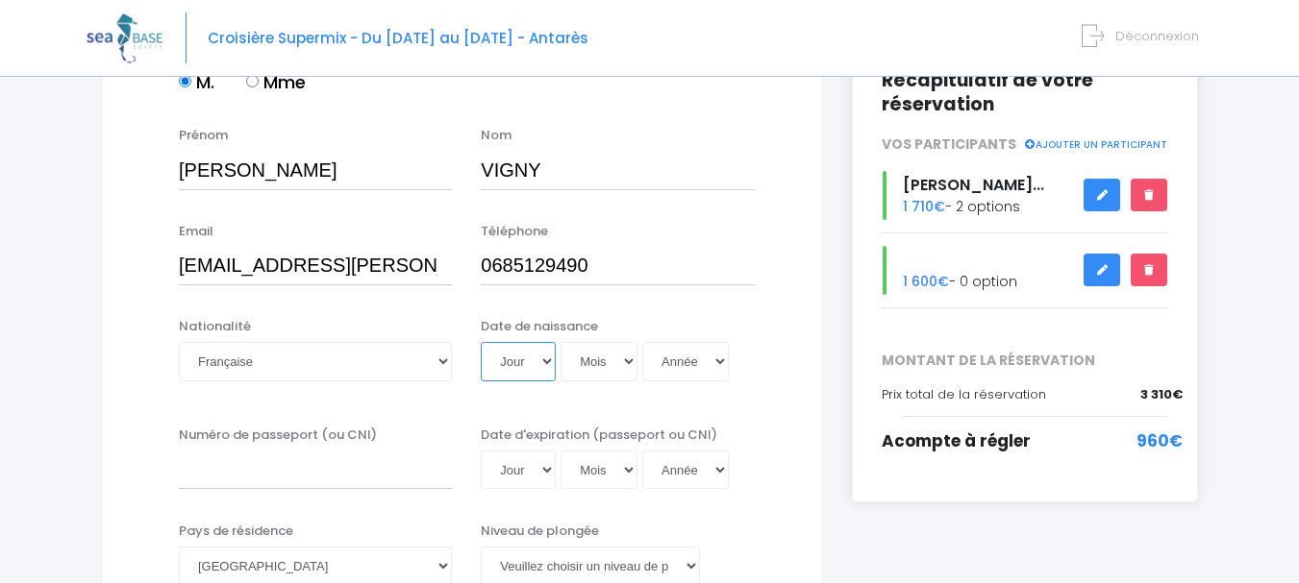
select select "28"
click at [481, 342] on select "Jour 01 02 03 04 05 06 07 08 09 10 11 12 13 14 15 16 17 18 19 20 21 22 23 24 25…" at bounding box center [518, 361] width 75 height 38
click at [598, 360] on select "Mois 01 02 03 04 05 06 07 08 09 10 11 12" at bounding box center [598, 361] width 77 height 38
select select "01"
click at [560, 342] on select "Mois 01 02 03 04 05 06 07 08 09 10 11 12" at bounding box center [598, 361] width 77 height 38
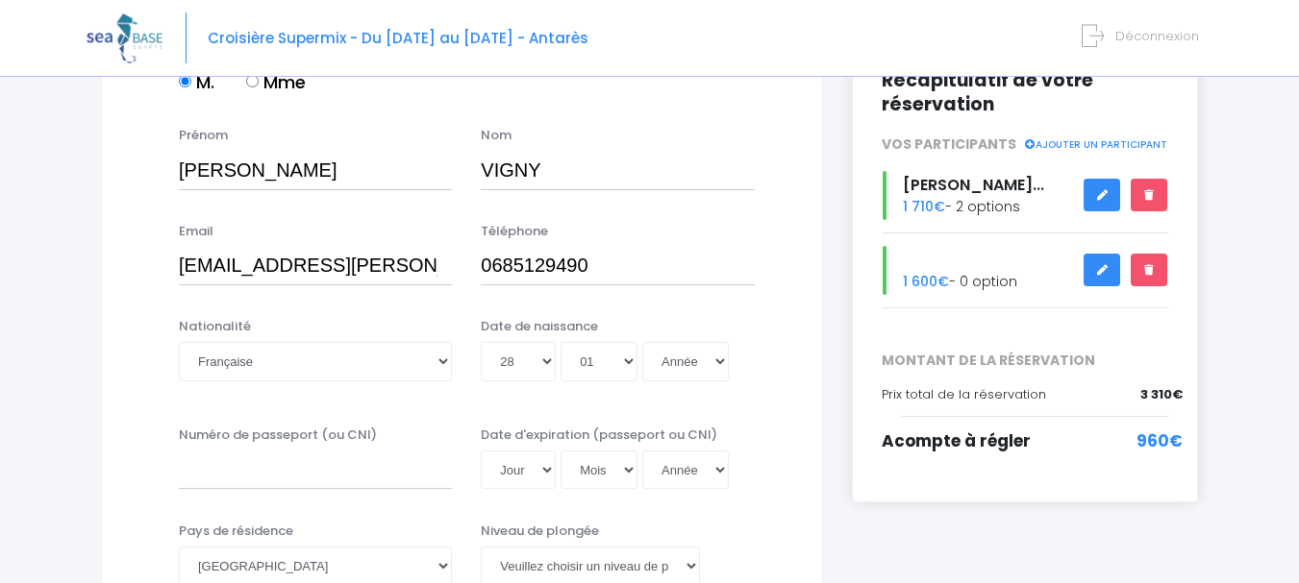
click at [595, 79] on div "M. Mme" at bounding box center [481, 85] width 605 height 33
click at [681, 368] on select "Année 2045 2044 2043 2042 2041 2040 2039 2038 2037 2036 2035 2034 2033 2032 203…" at bounding box center [685, 361] width 87 height 38
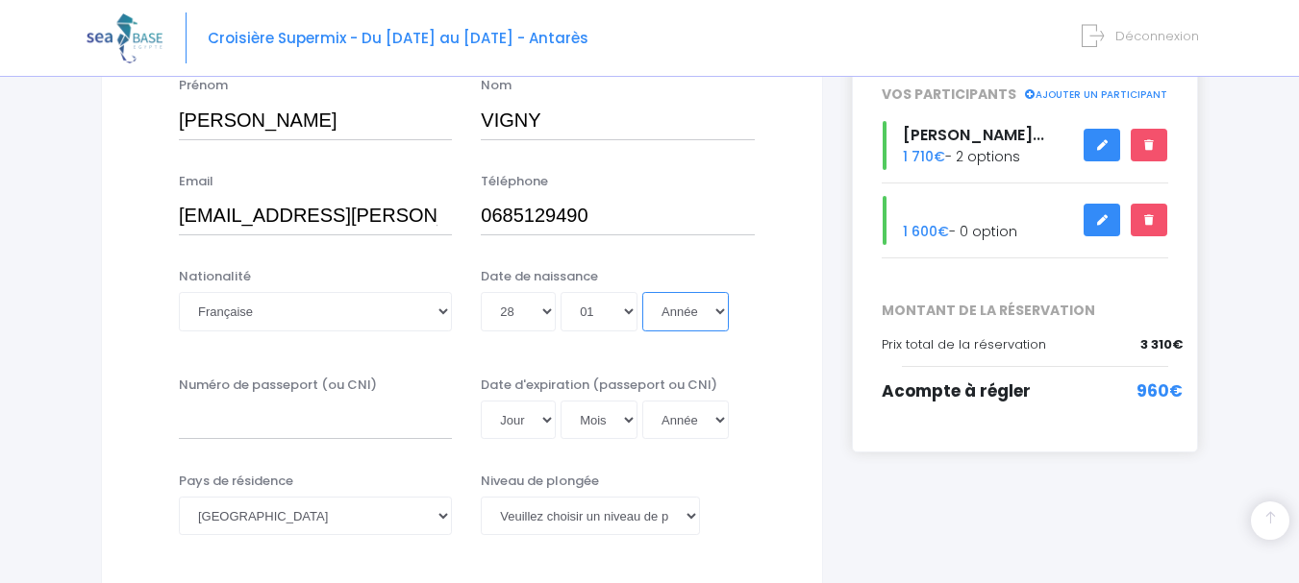
scroll to position [384, 0]
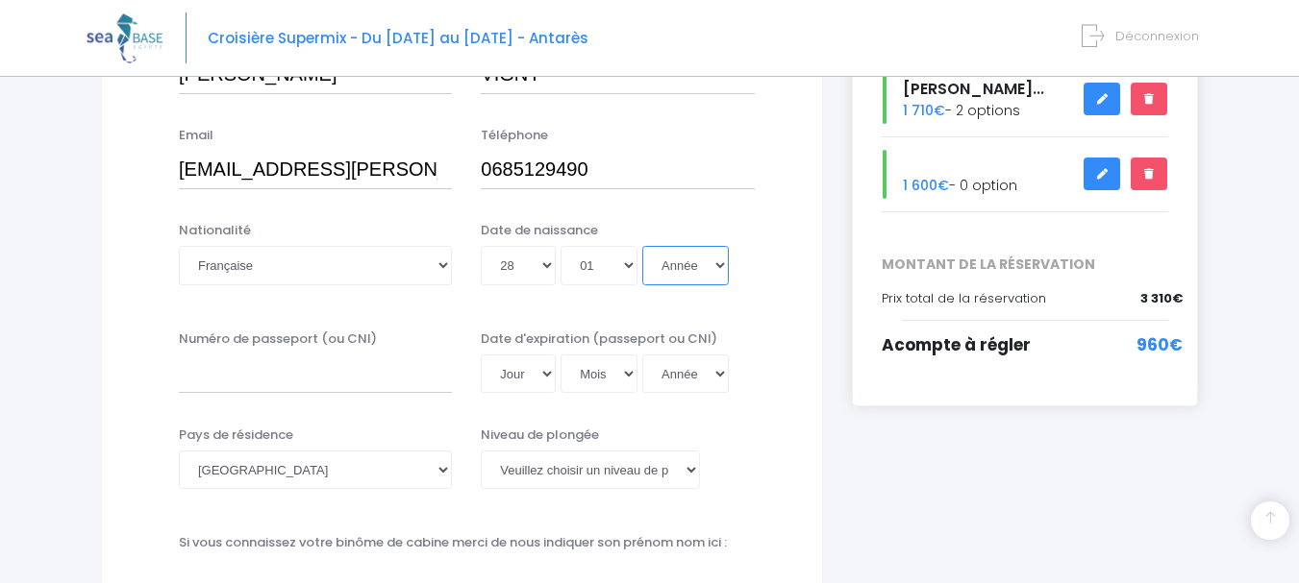
click at [703, 254] on select "Année 2045 2044 2043 2042 2041 2040 2039 2038 2037 2036 2035 2034 2033 2032 203…" at bounding box center [685, 265] width 87 height 38
select select "1967"
click at [642, 246] on select "Année 2045 2044 2043 2042 2041 2040 2039 2038 2037 2036 2035 2034 2033 2032 203…" at bounding box center [685, 265] width 87 height 38
type input "1967-01-28"
click at [277, 385] on input "Numéro de passeport (ou CNI)" at bounding box center [315, 374] width 273 height 38
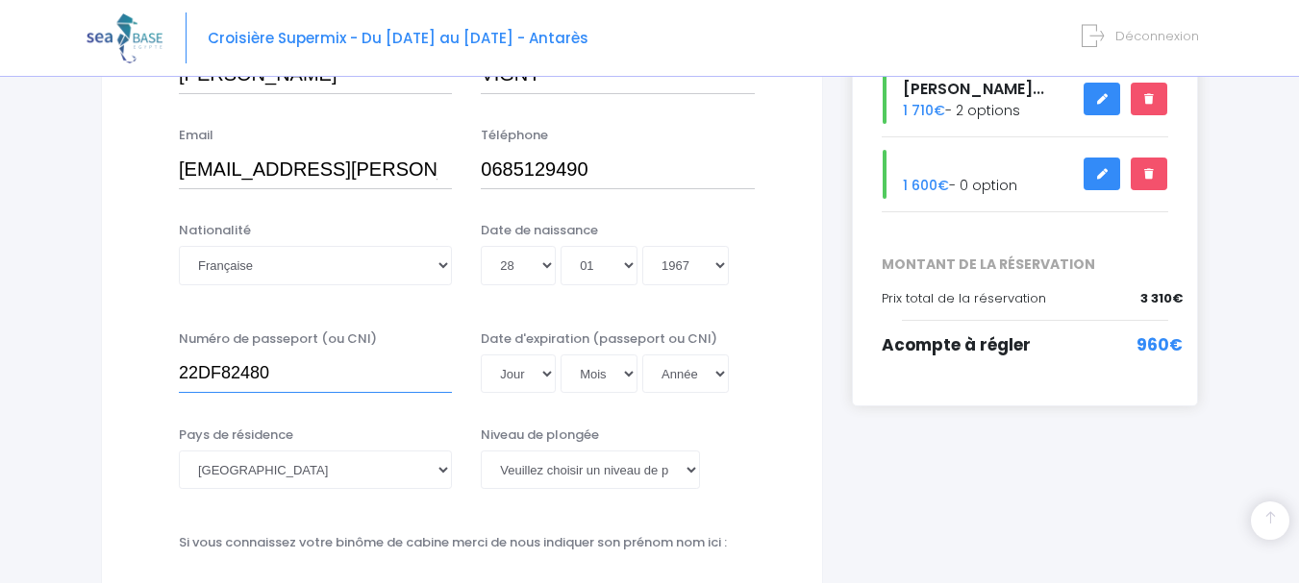
type input "22DF82480"
click at [548, 377] on select "Jour 01 02 03 04 05 06 07 08 09 10 11 12 13 14 15 16 17 18 19 20 21 22 23 24 25…" at bounding box center [518, 374] width 75 height 38
select select "02"
click at [481, 355] on select "Jour 01 02 03 04 05 06 07 08 09 10 11 12 13 14 15 16 17 18 19 20 21 22 23 24 25…" at bounding box center [518, 374] width 75 height 38
click at [605, 377] on select "Mois 01 02 03 04 05 06 07 08 09 10 11 12" at bounding box center [598, 374] width 77 height 38
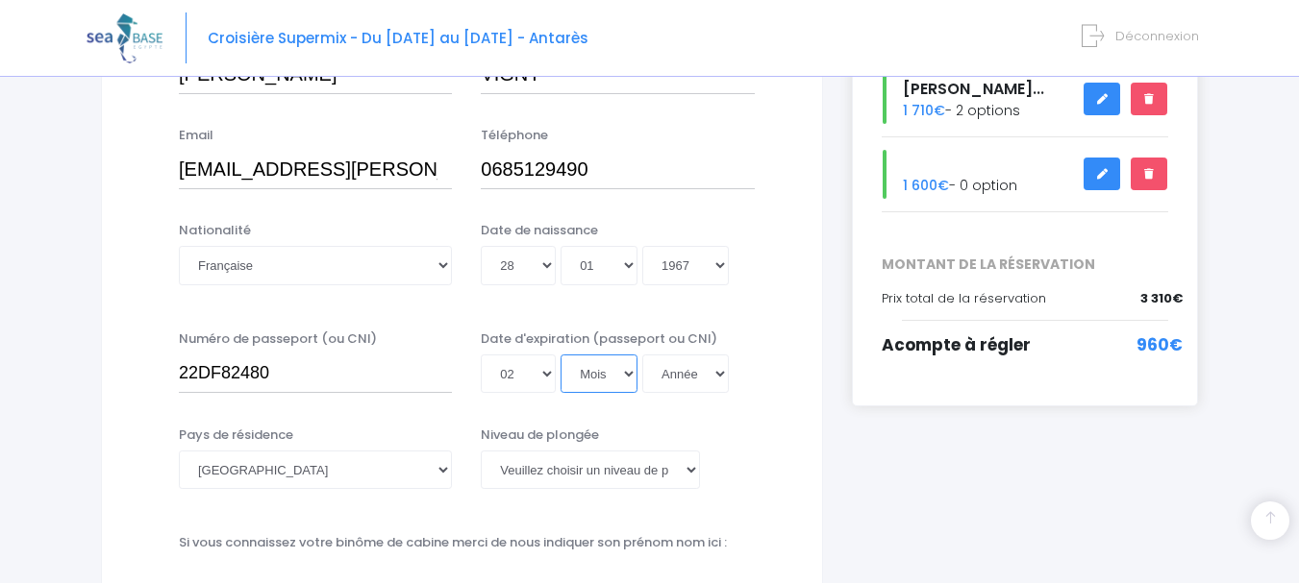
select select "06"
click at [560, 355] on select "Mois 01 02 03 04 05 06 07 08 09 10 11 12" at bounding box center [598, 374] width 77 height 38
click at [672, 383] on select "Année 2045 2044 2043 2042 2041 2040 2039 2038 2037 2036 2035 2034 2033 2032 203…" at bounding box center [685, 374] width 87 height 38
select select "2032"
click at [642, 355] on select "Année 2045 2044 2043 2042 2041 2040 2039 2038 2037 2036 2035 2034 2033 2032 203…" at bounding box center [685, 374] width 87 height 38
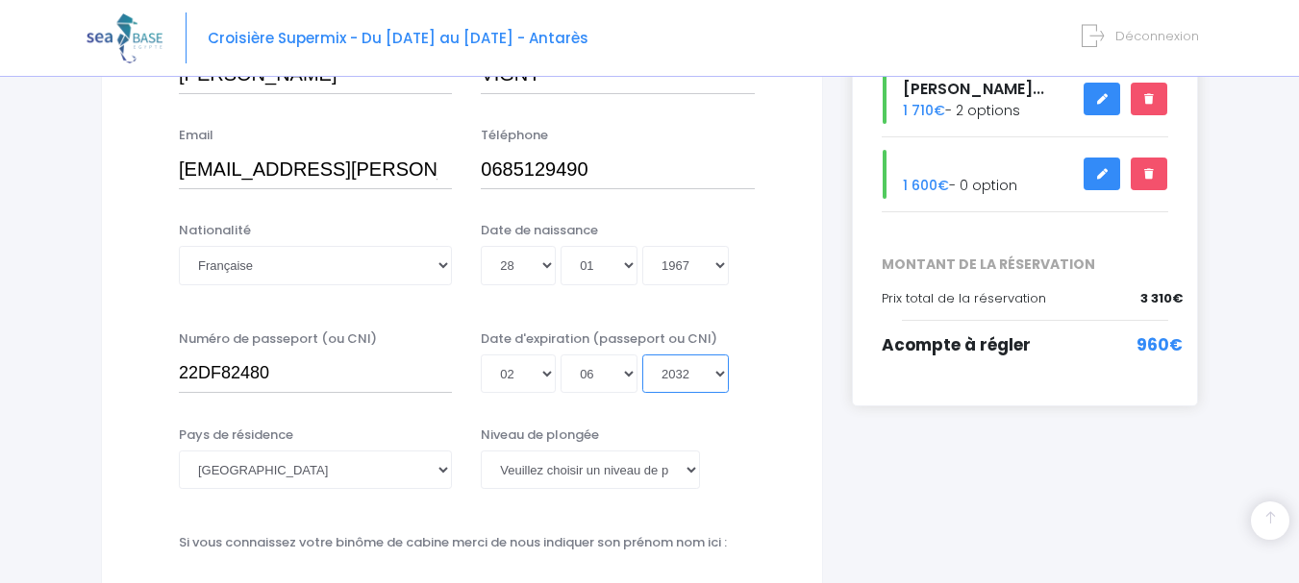
type input "[DATE]"
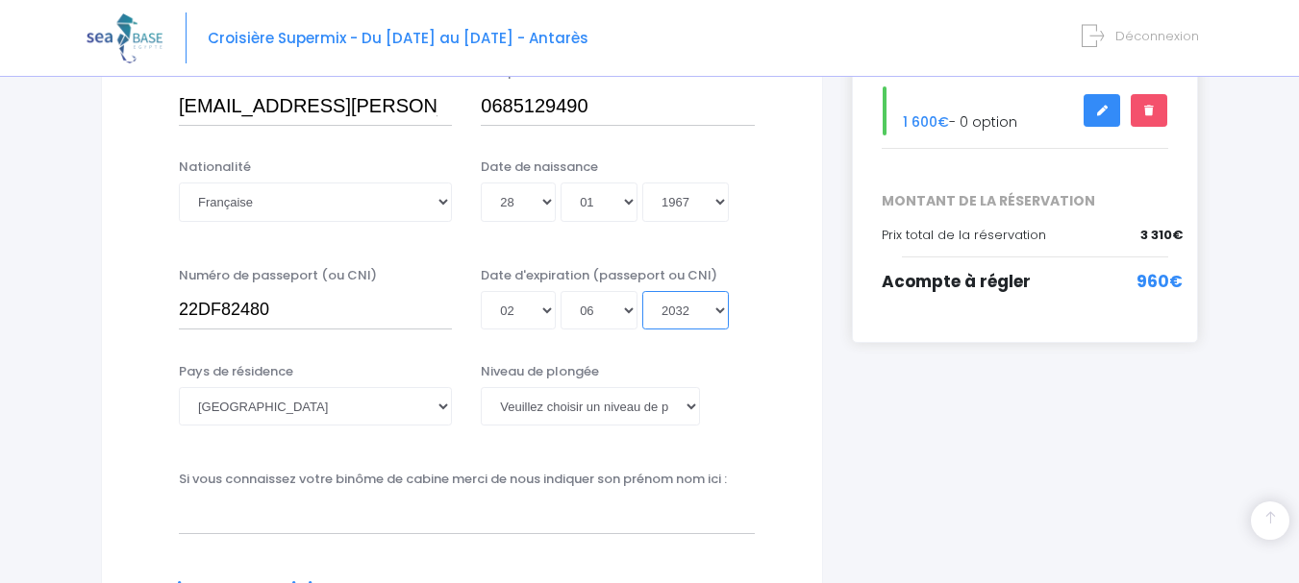
scroll to position [481, 0]
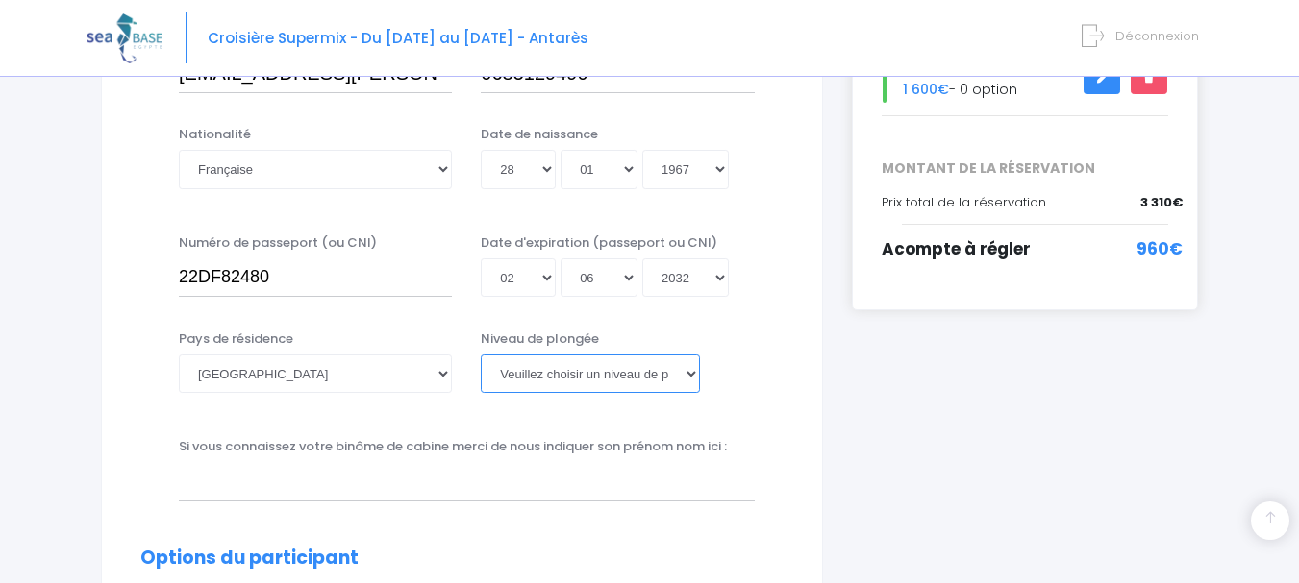
click at [600, 380] on select "Veuillez choisir un niveau de plongée Non plongeur Junior OW diver Adventure OW…" at bounding box center [590, 374] width 218 height 38
select select "PADI Dive Master"
click at [481, 355] on select "Veuillez choisir un niveau de plongée Non plongeur Junior OW diver Adventure OW…" at bounding box center [590, 374] width 218 height 38
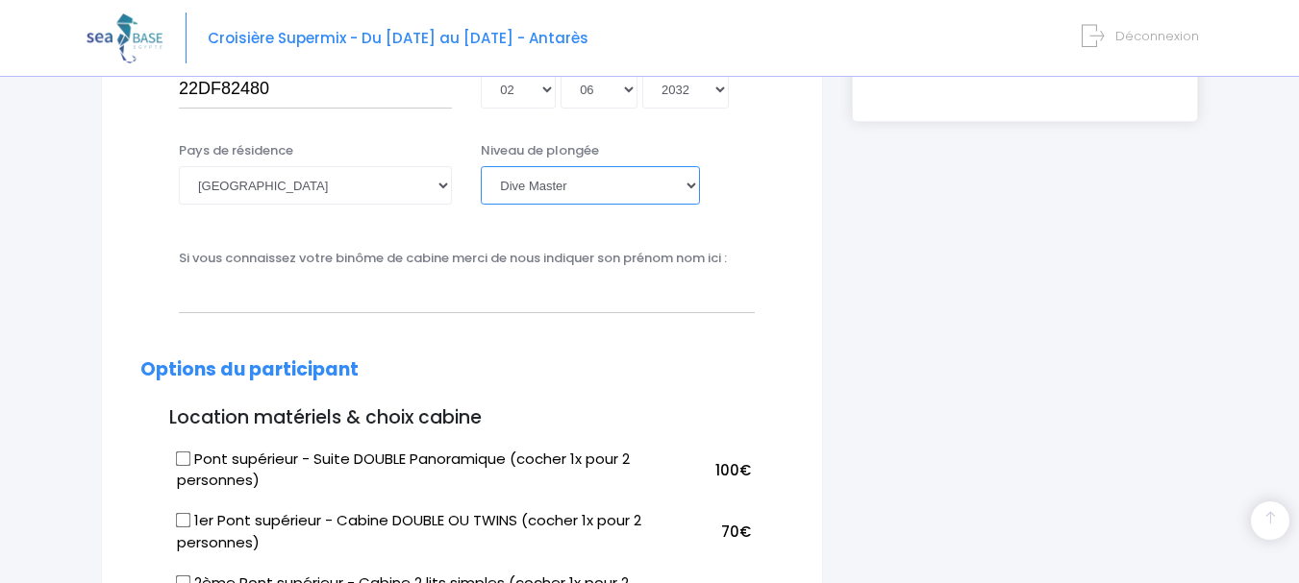
scroll to position [673, 0]
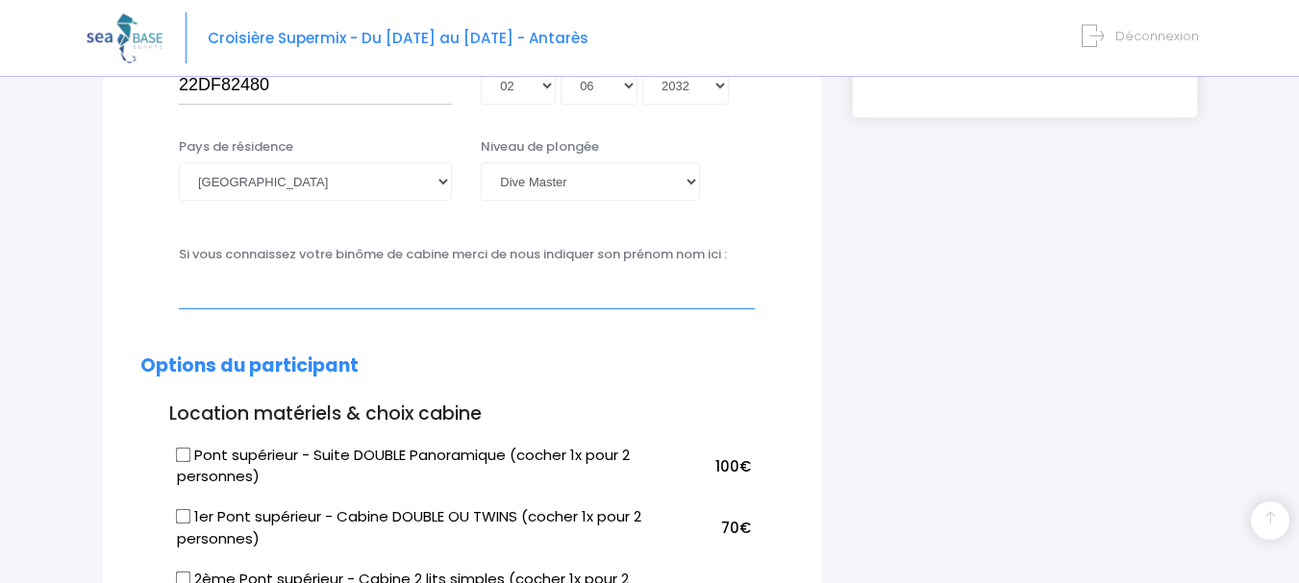
click at [370, 290] on input "text" at bounding box center [467, 289] width 576 height 38
type input "X"
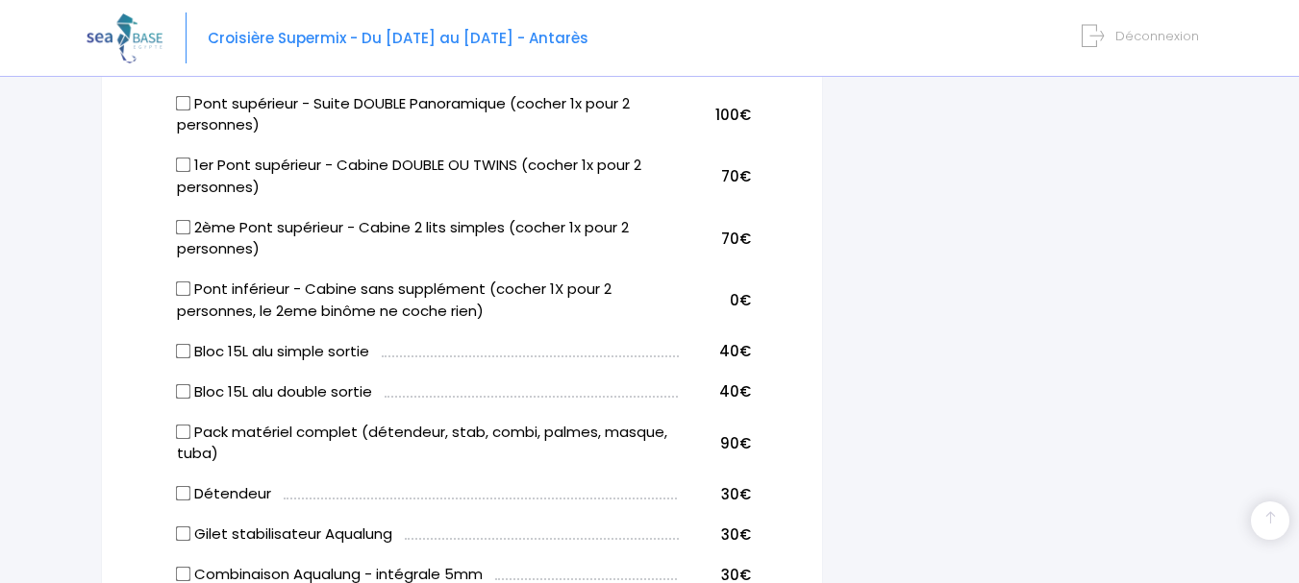
scroll to position [1057, 0]
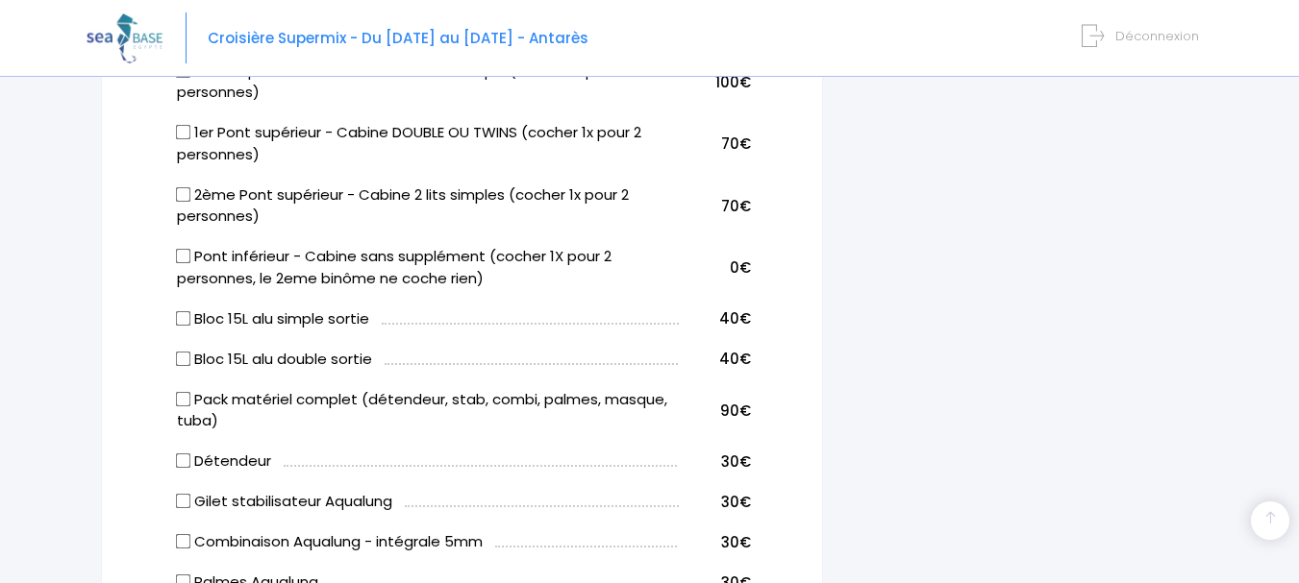
type input "[PERSON_NAME] LE BESCOND DE COATPONT"
click at [178, 193] on input "2ème Pont supérieur - Cabine 2 lits simples (cocher 1x pour 2 personnes)" at bounding box center [183, 193] width 15 height 15
checkbox input "true"
click at [177, 314] on input "Bloc 15L alu simple sortie" at bounding box center [183, 317] width 15 height 15
checkbox input "true"
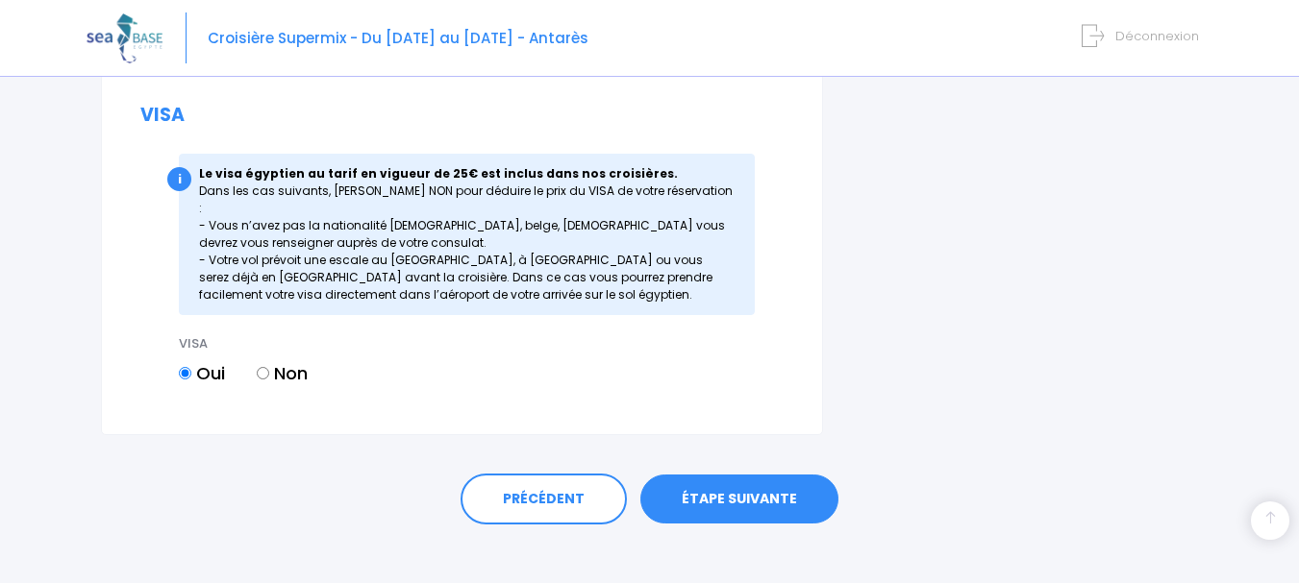
scroll to position [2379, 0]
click at [722, 480] on link "ÉTAPE SUIVANTE" at bounding box center [739, 499] width 198 height 50
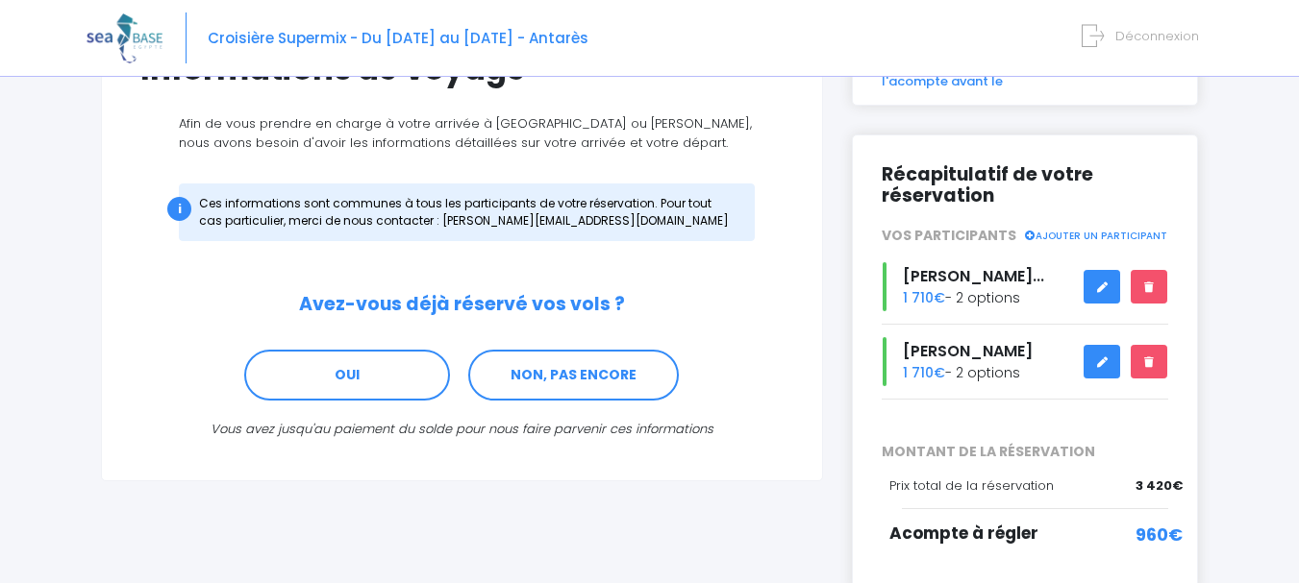
scroll to position [288, 0]
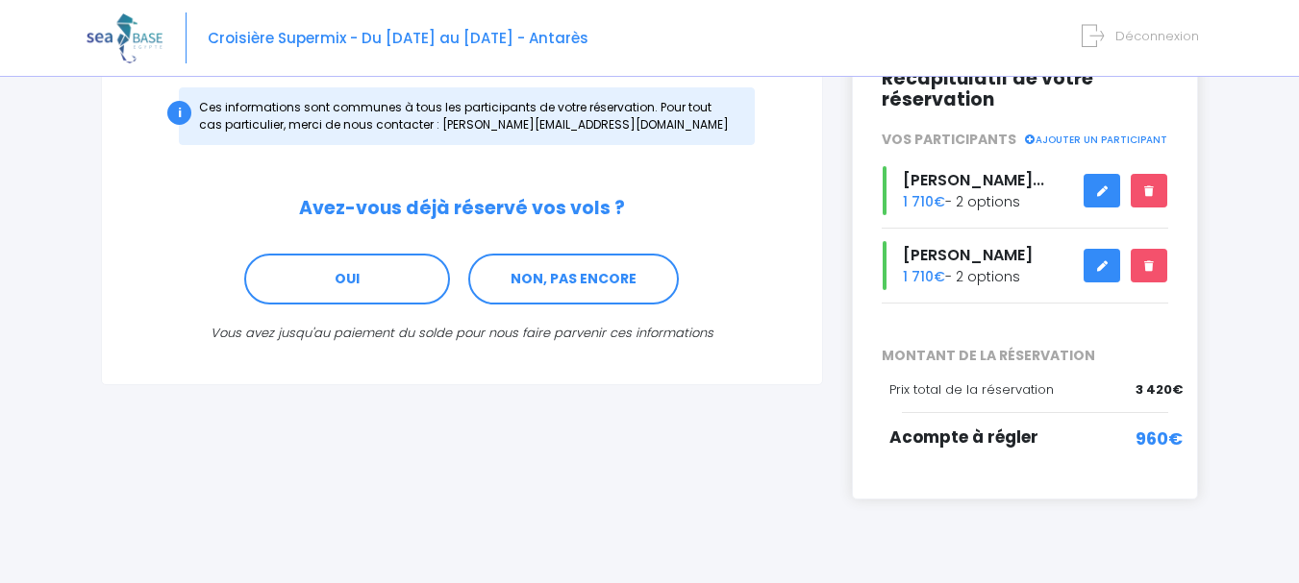
click at [1098, 191] on icon at bounding box center [1101, 191] width 13 height 0
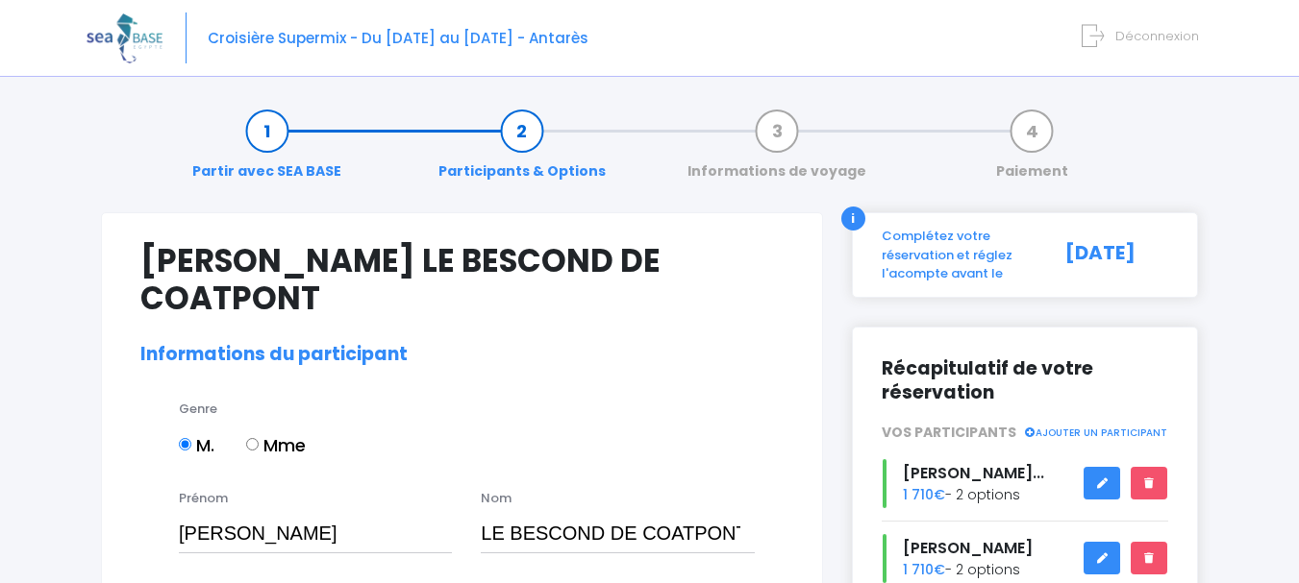
select select "PADI Dive Master"
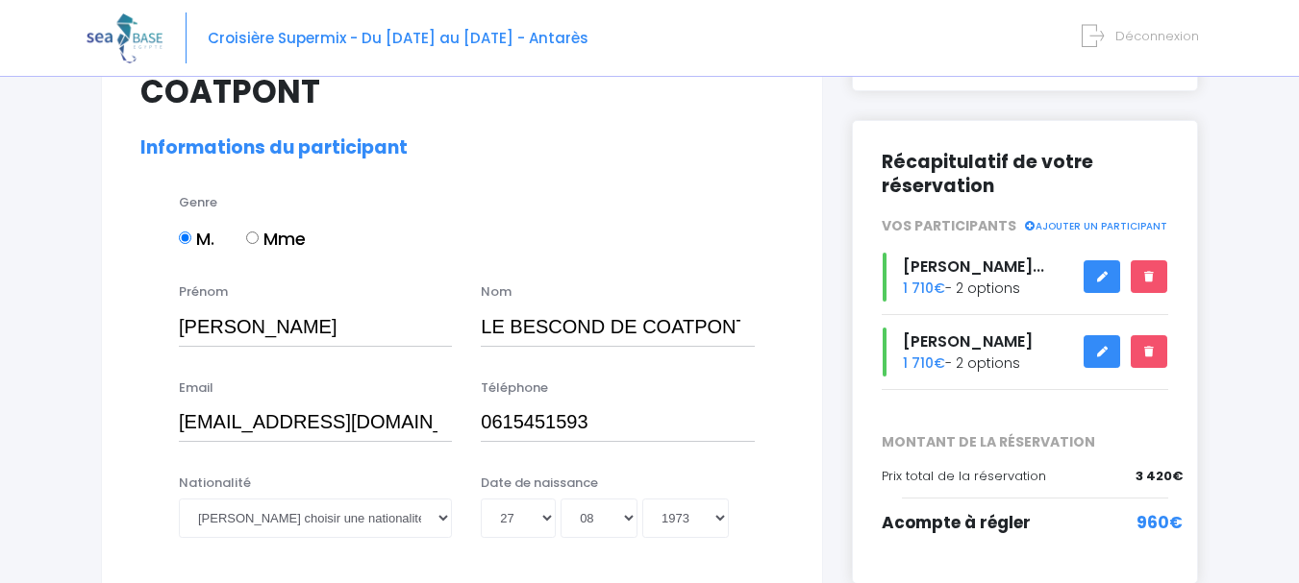
scroll to position [192, 0]
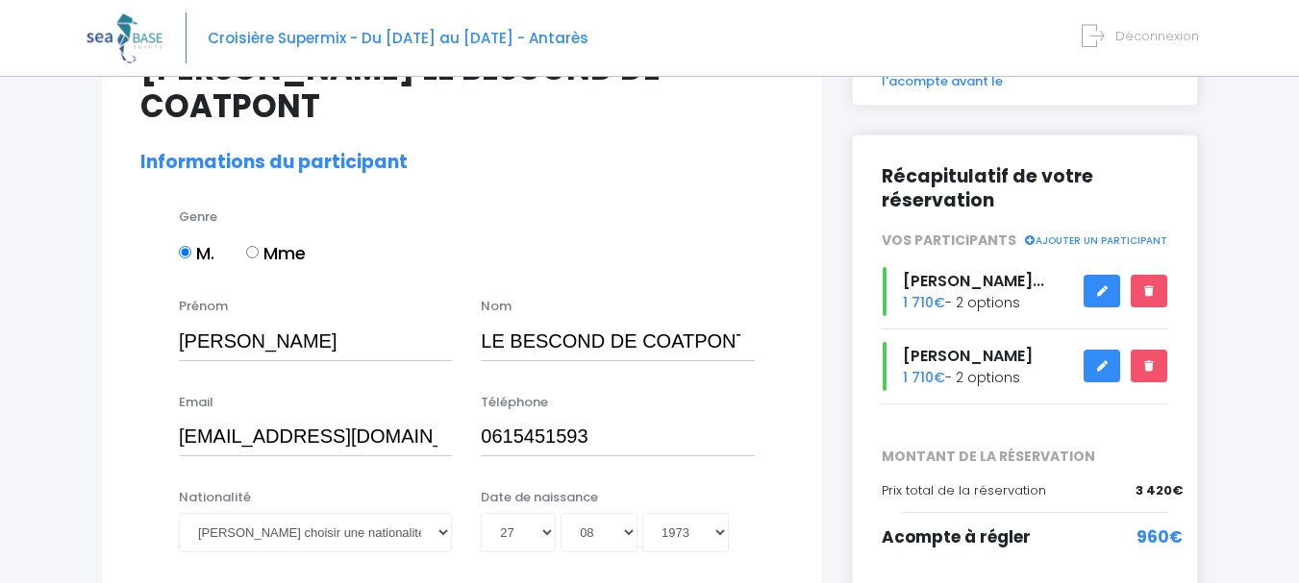
click at [1092, 365] on link at bounding box center [1101, 367] width 37 height 34
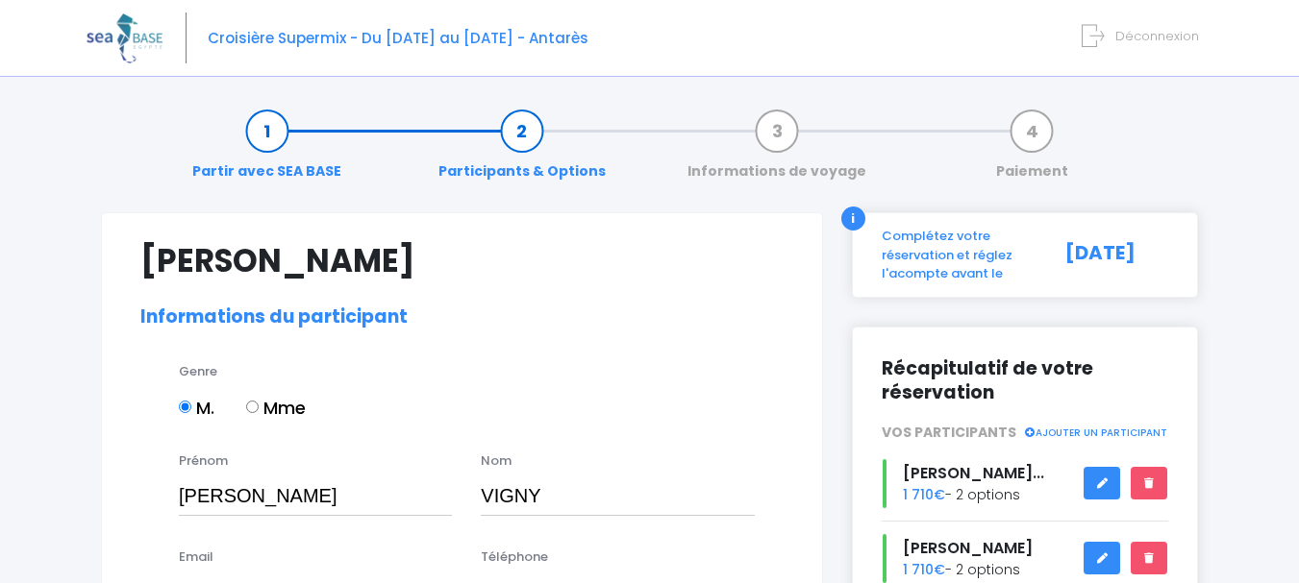
select select "PADI Dive Master"
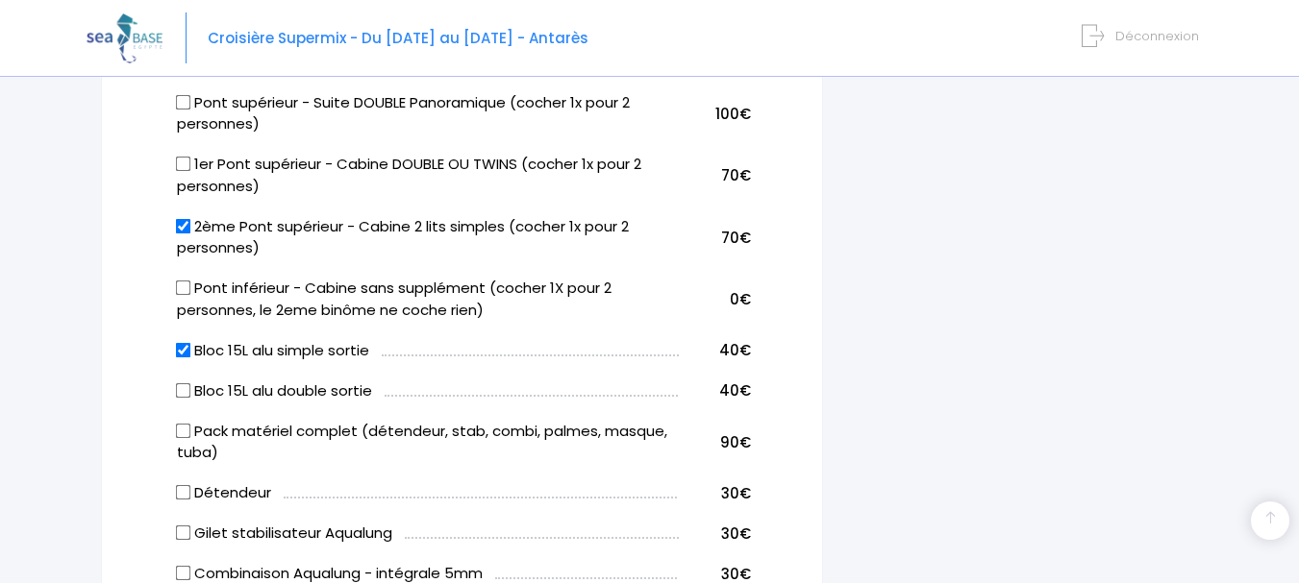
scroll to position [1057, 0]
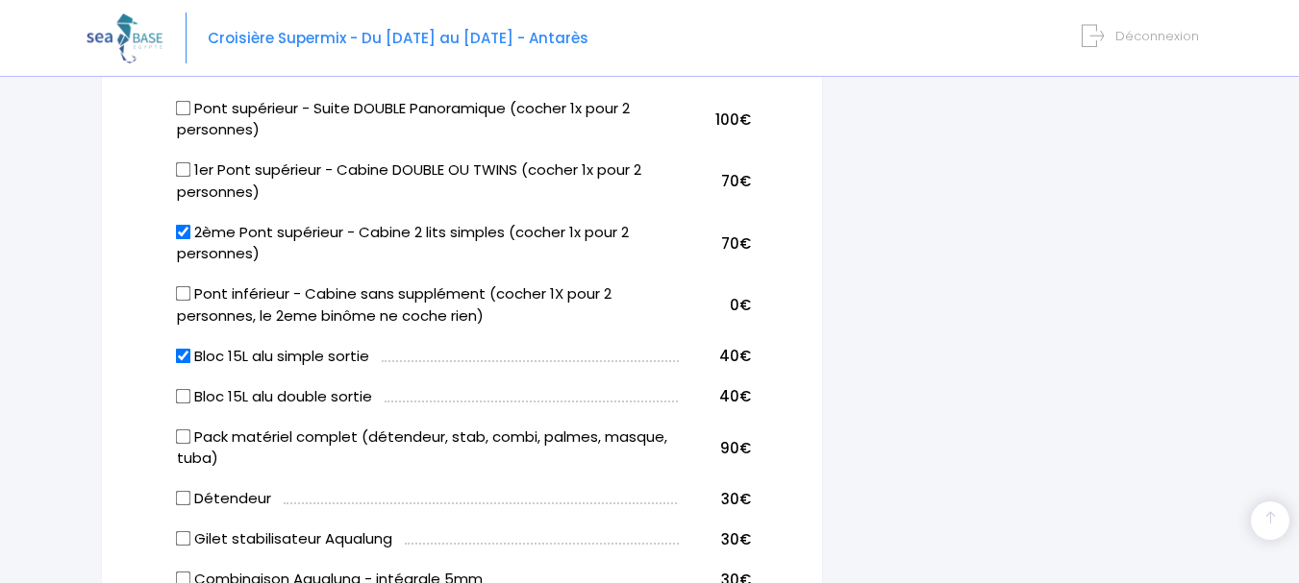
click at [180, 229] on input "2ème Pont supérieur - Cabine 2 lits simples (cocher 1x pour 2 personnes)" at bounding box center [183, 231] width 15 height 15
checkbox input "false"
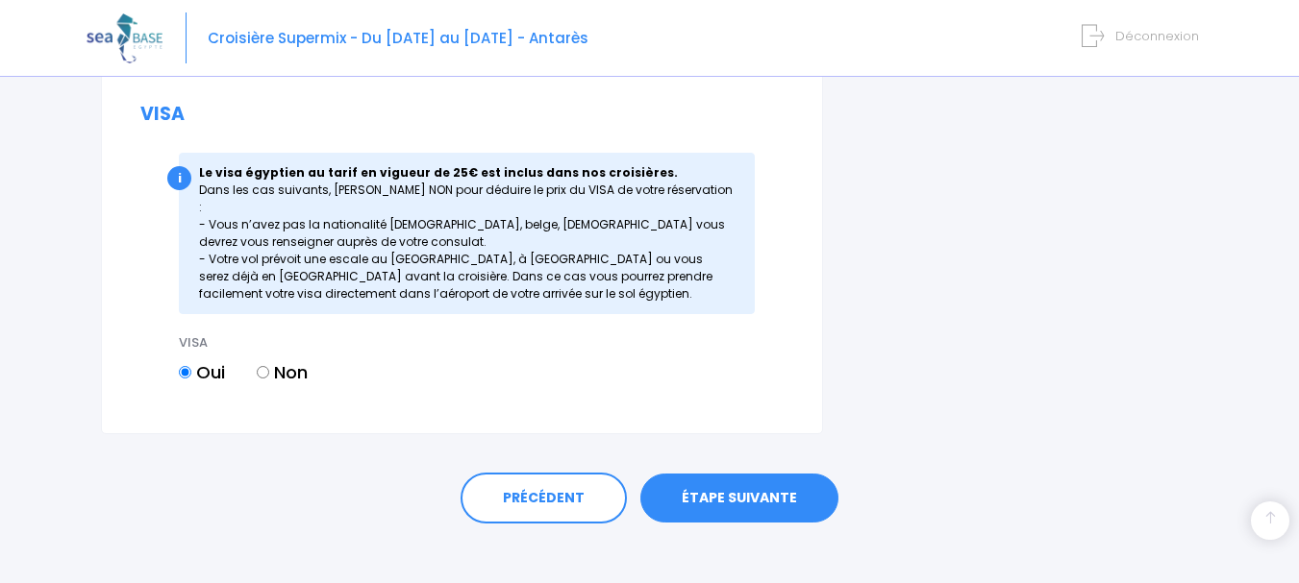
click at [731, 483] on link "ÉTAPE SUIVANTE" at bounding box center [739, 499] width 198 height 50
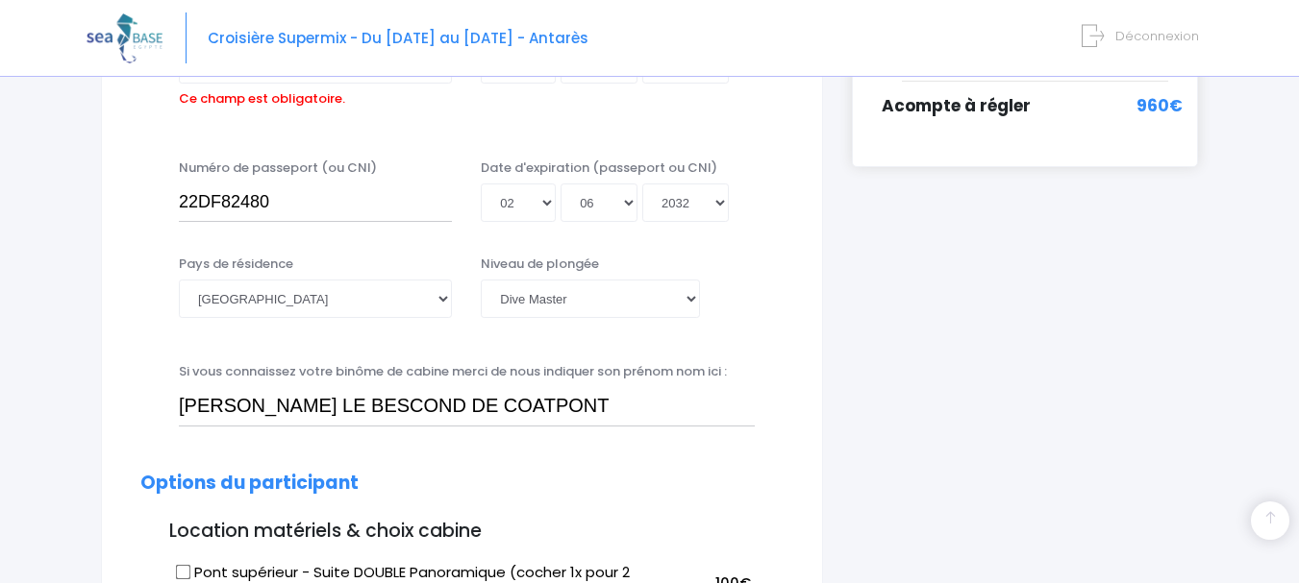
scroll to position [476, 0]
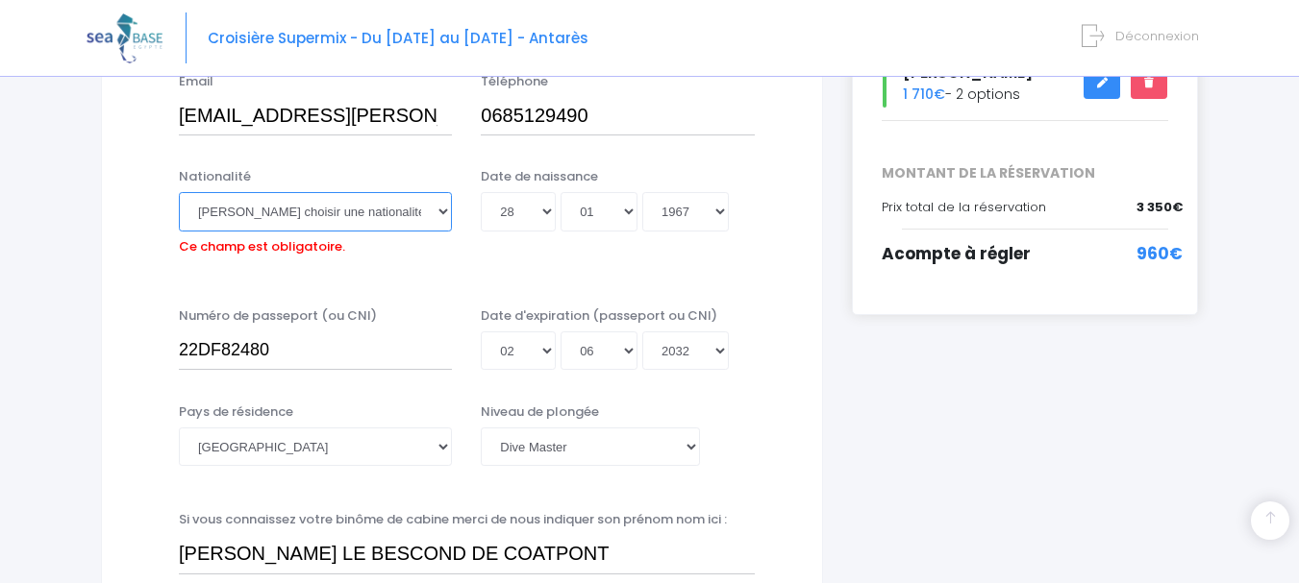
click at [304, 212] on select "Veuillez choisir une nationalité [DEMOGRAPHIC_DATA] Algerienne Allemande [GEOGR…" at bounding box center [315, 211] width 273 height 38
select select "Française"
click at [179, 192] on select "Veuillez choisir une nationalité [DEMOGRAPHIC_DATA] Algerienne Allemande [GEOGR…" at bounding box center [315, 211] width 273 height 38
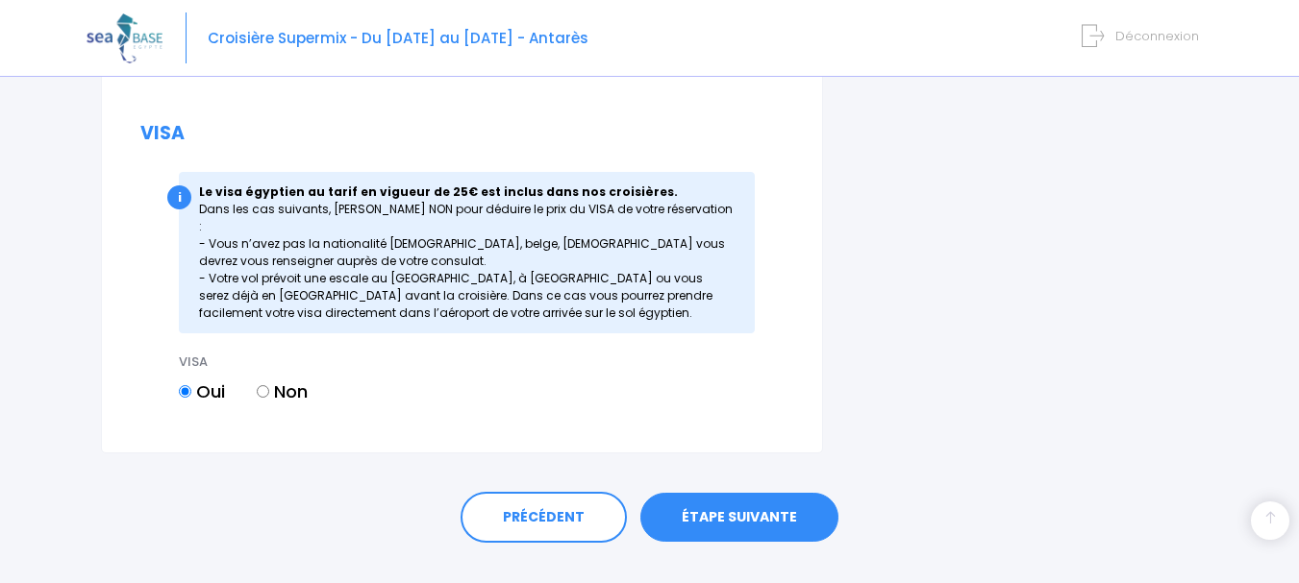
scroll to position [2416, 0]
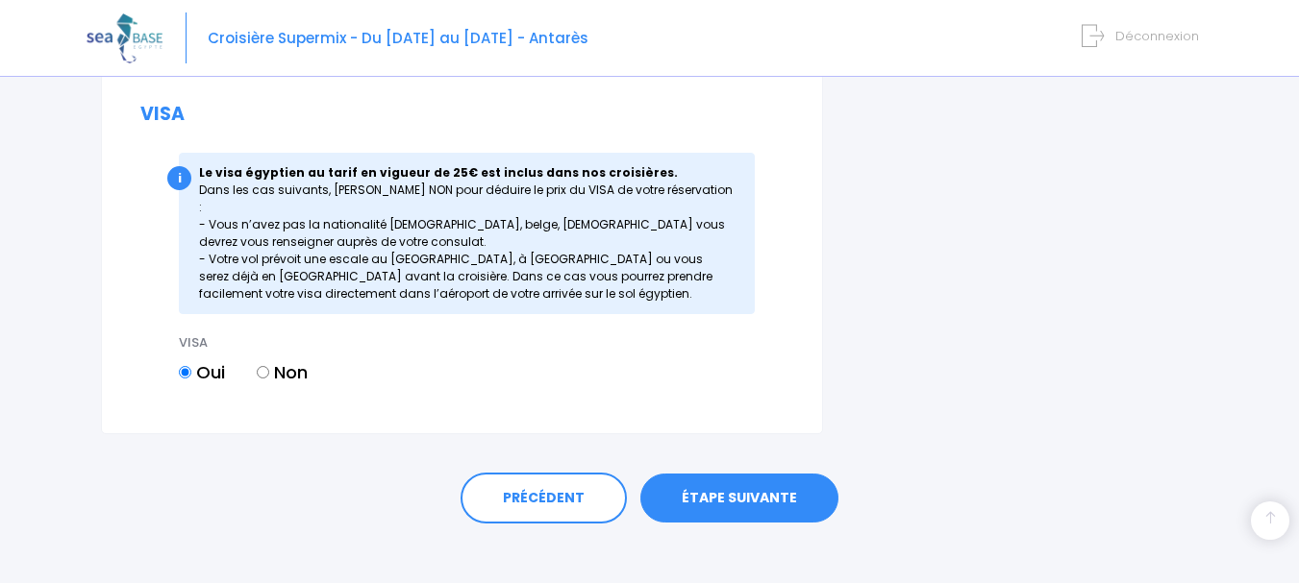
click at [734, 478] on link "ÉTAPE SUIVANTE" at bounding box center [739, 499] width 198 height 50
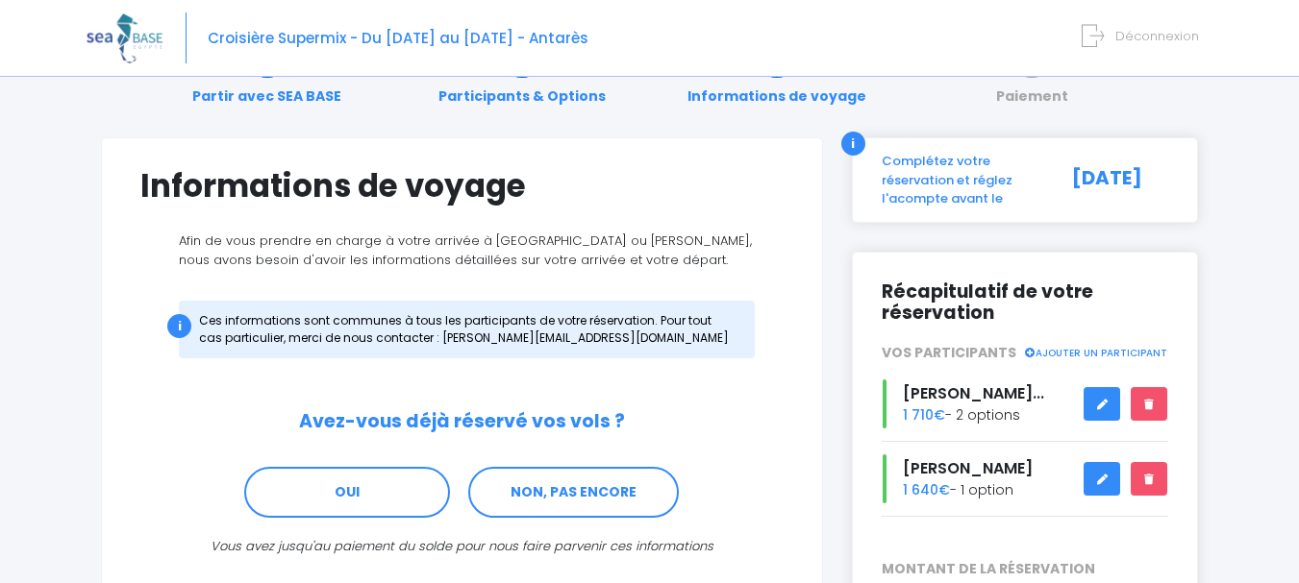
scroll to position [192, 0]
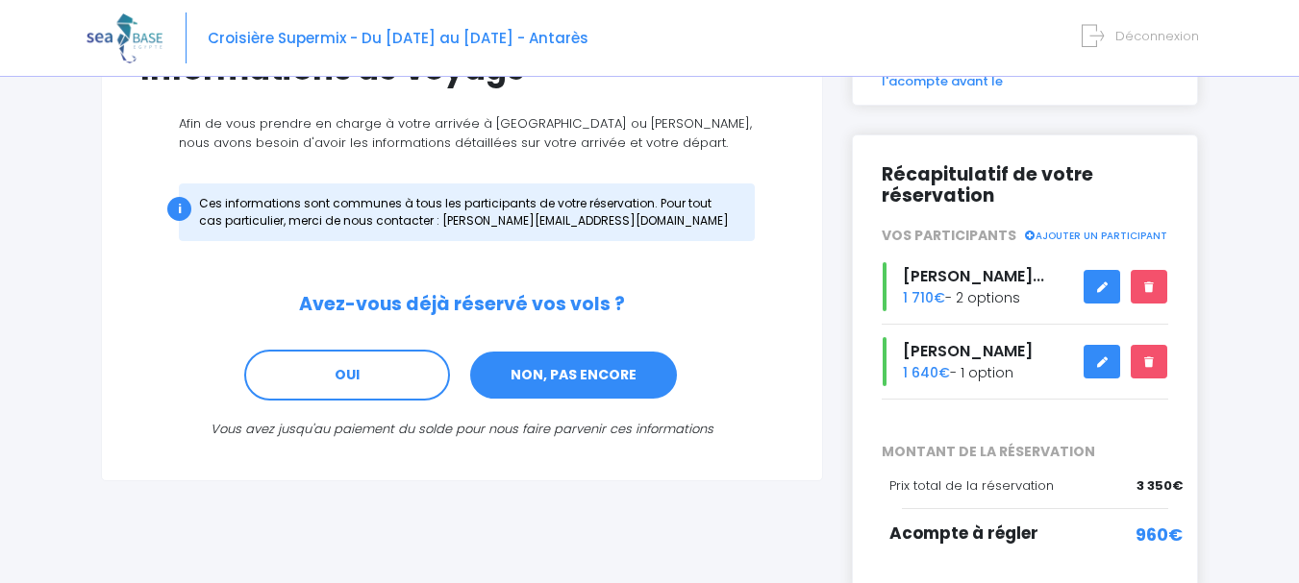
click at [564, 368] on link "NON, PAS ENCORE" at bounding box center [573, 376] width 210 height 52
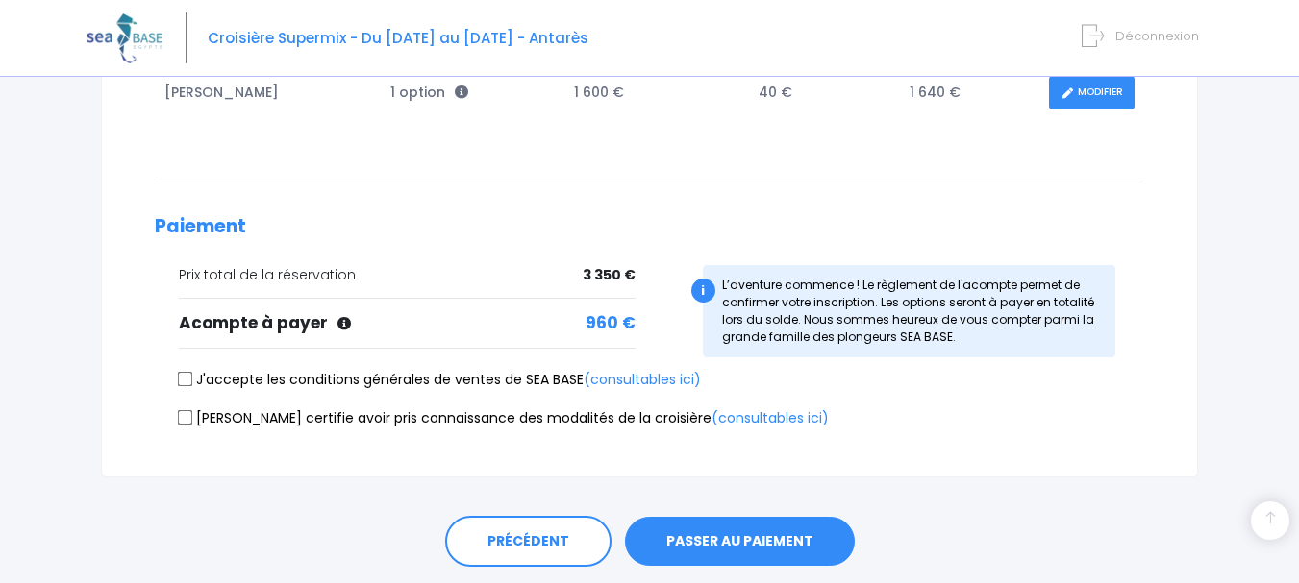
scroll to position [481, 0]
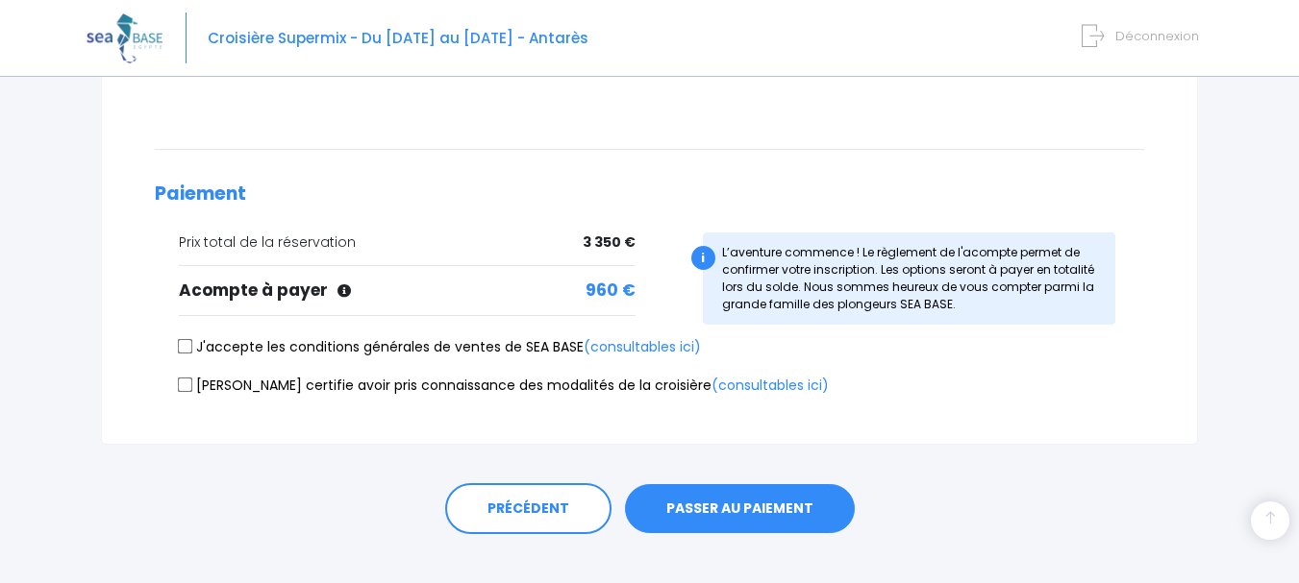
click at [186, 349] on input "J'accepte les conditions générales de ventes de SEA BASE (consultables ici)" at bounding box center [185, 345] width 15 height 15
checkbox input "true"
click at [185, 386] on input "[PERSON_NAME] certifie avoir pris connaissance des modalités de la croisière (c…" at bounding box center [185, 385] width 15 height 15
checkbox input "true"
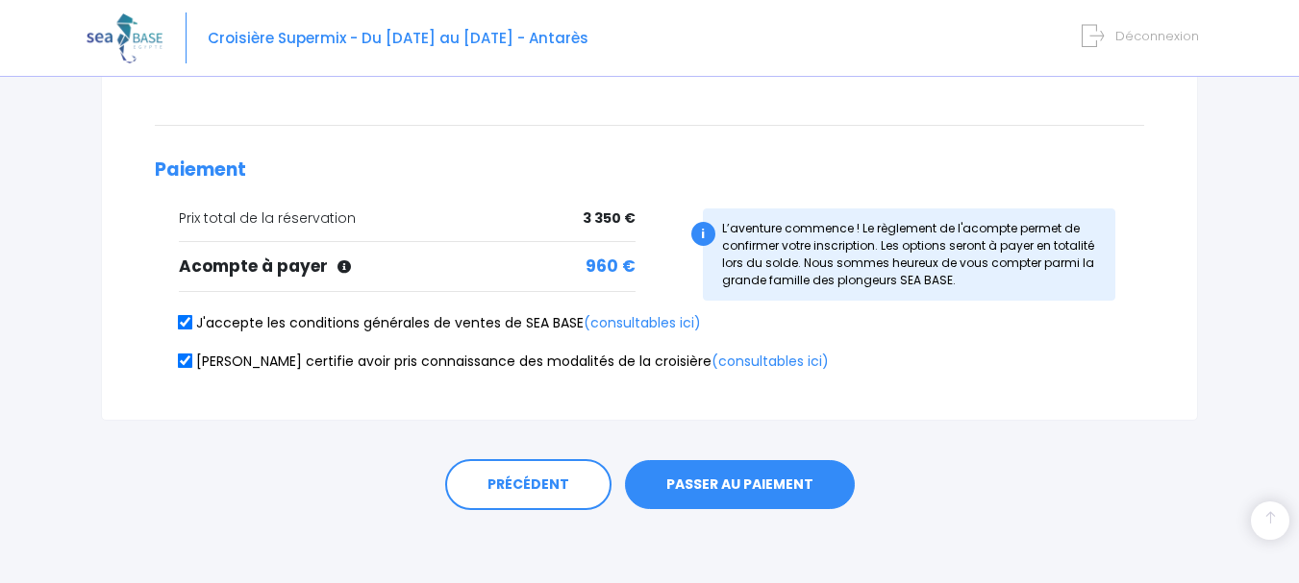
scroll to position [508, 0]
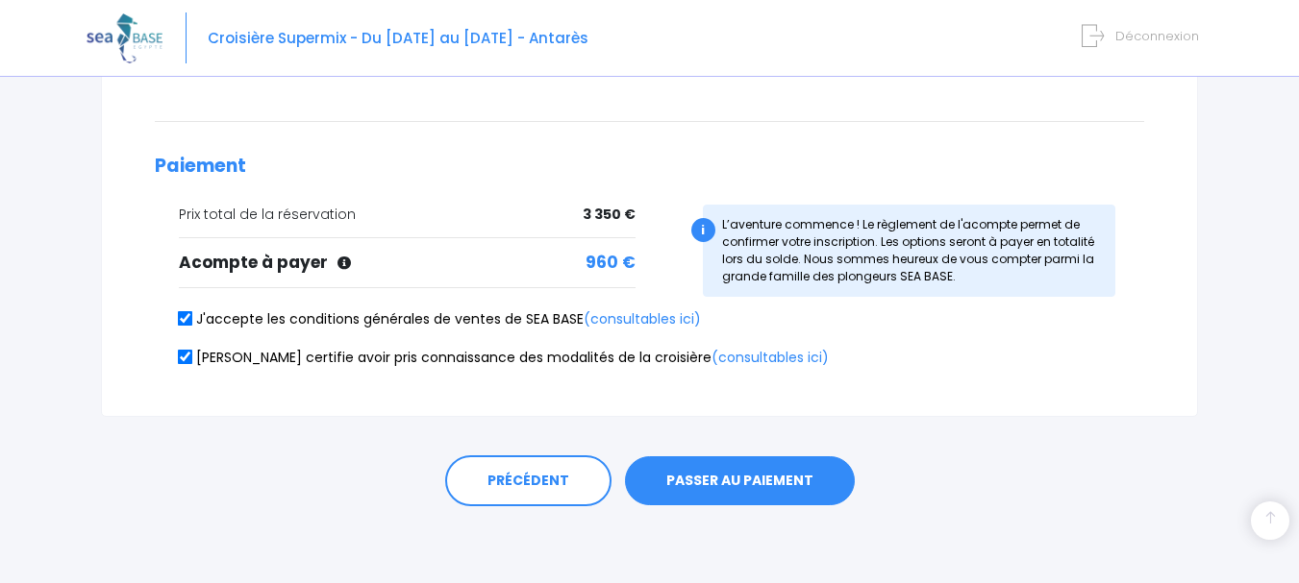
click at [707, 481] on button "PASSER AU PAIEMENT" at bounding box center [740, 482] width 230 height 50
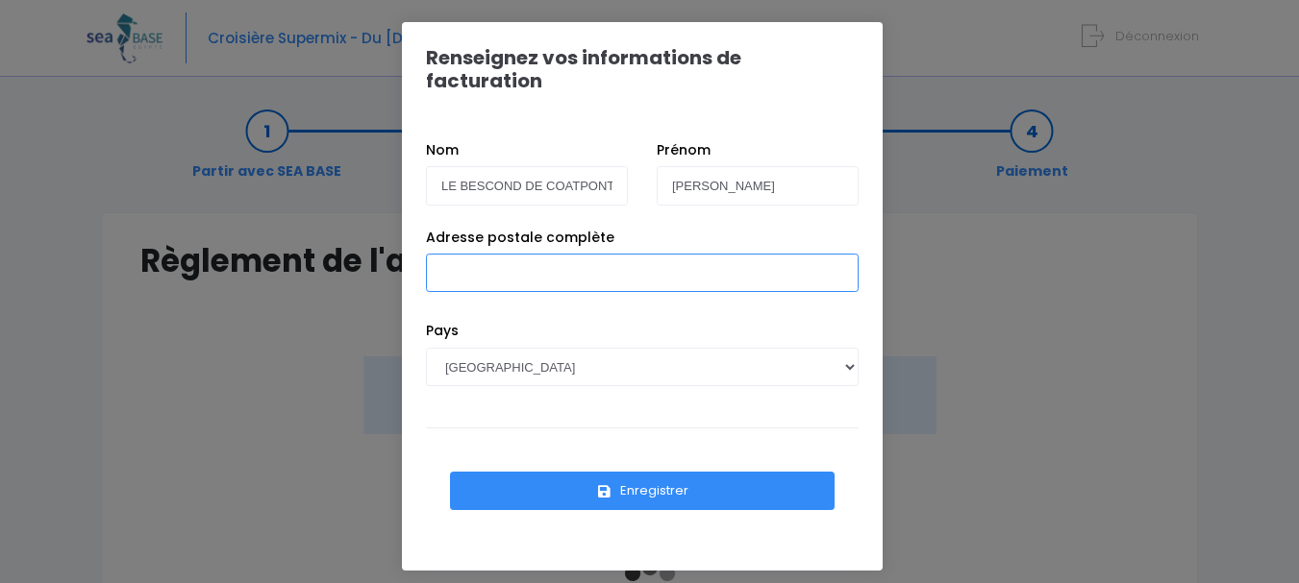
click at [617, 260] on input "Adresse postale complète" at bounding box center [642, 273] width 433 height 38
type input "[STREET_ADDRESS]"
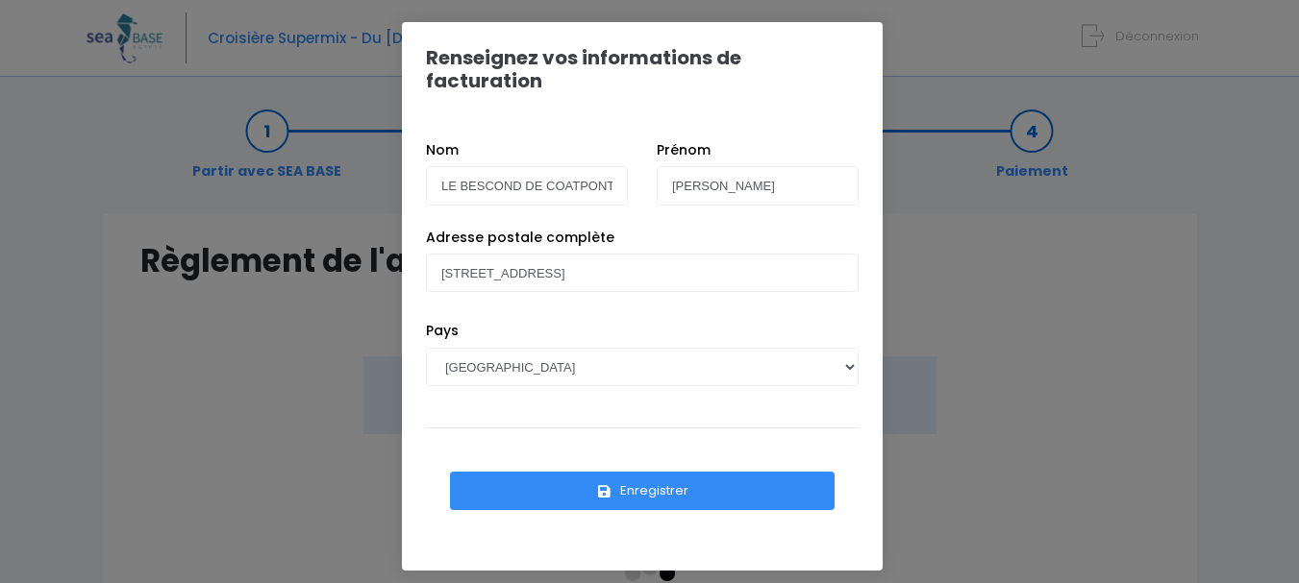
click at [650, 472] on button "Enregistrer" at bounding box center [642, 491] width 384 height 38
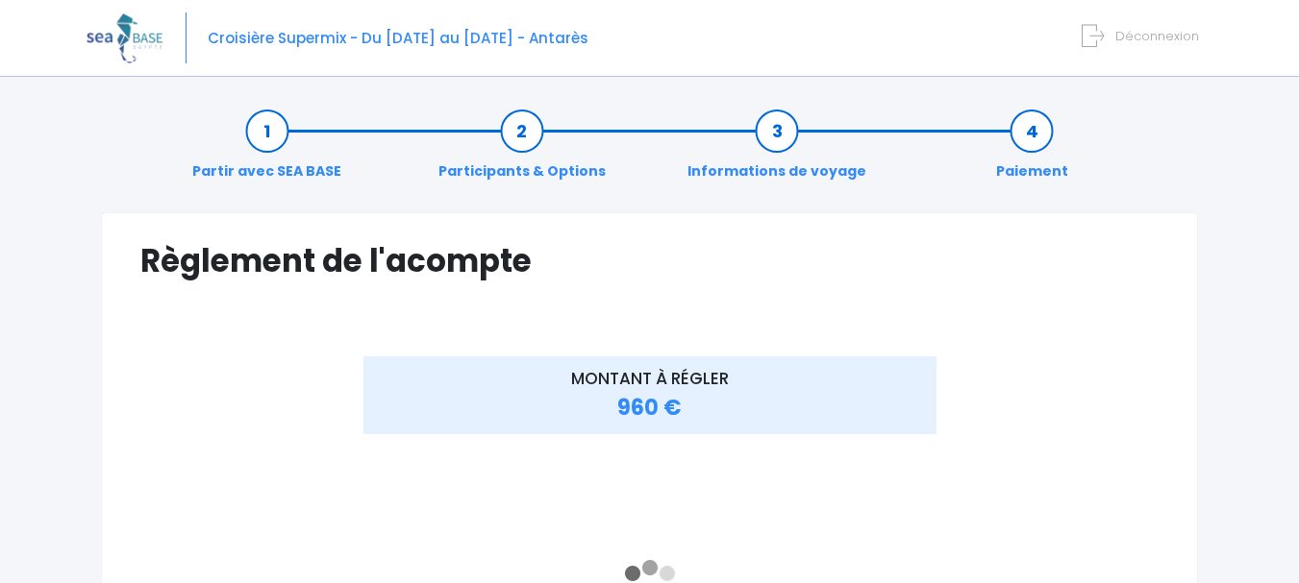
click at [260, 174] on link "Partir avec SEA BASE" at bounding box center [267, 151] width 168 height 61
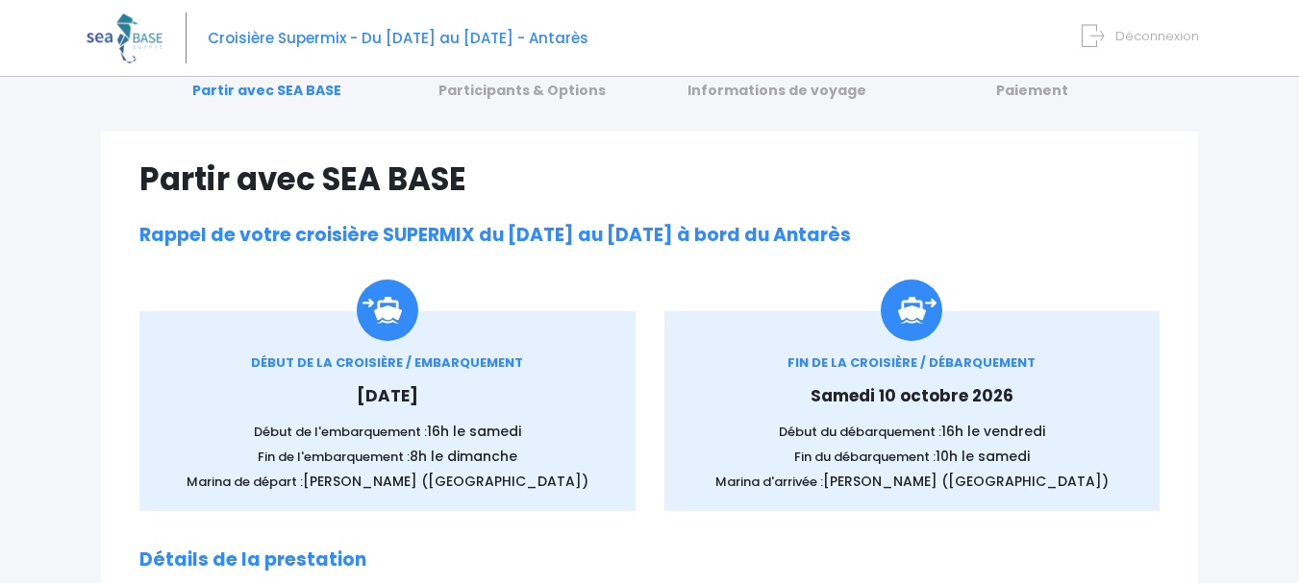
scroll to position [288, 0]
